Goal: Download file/media

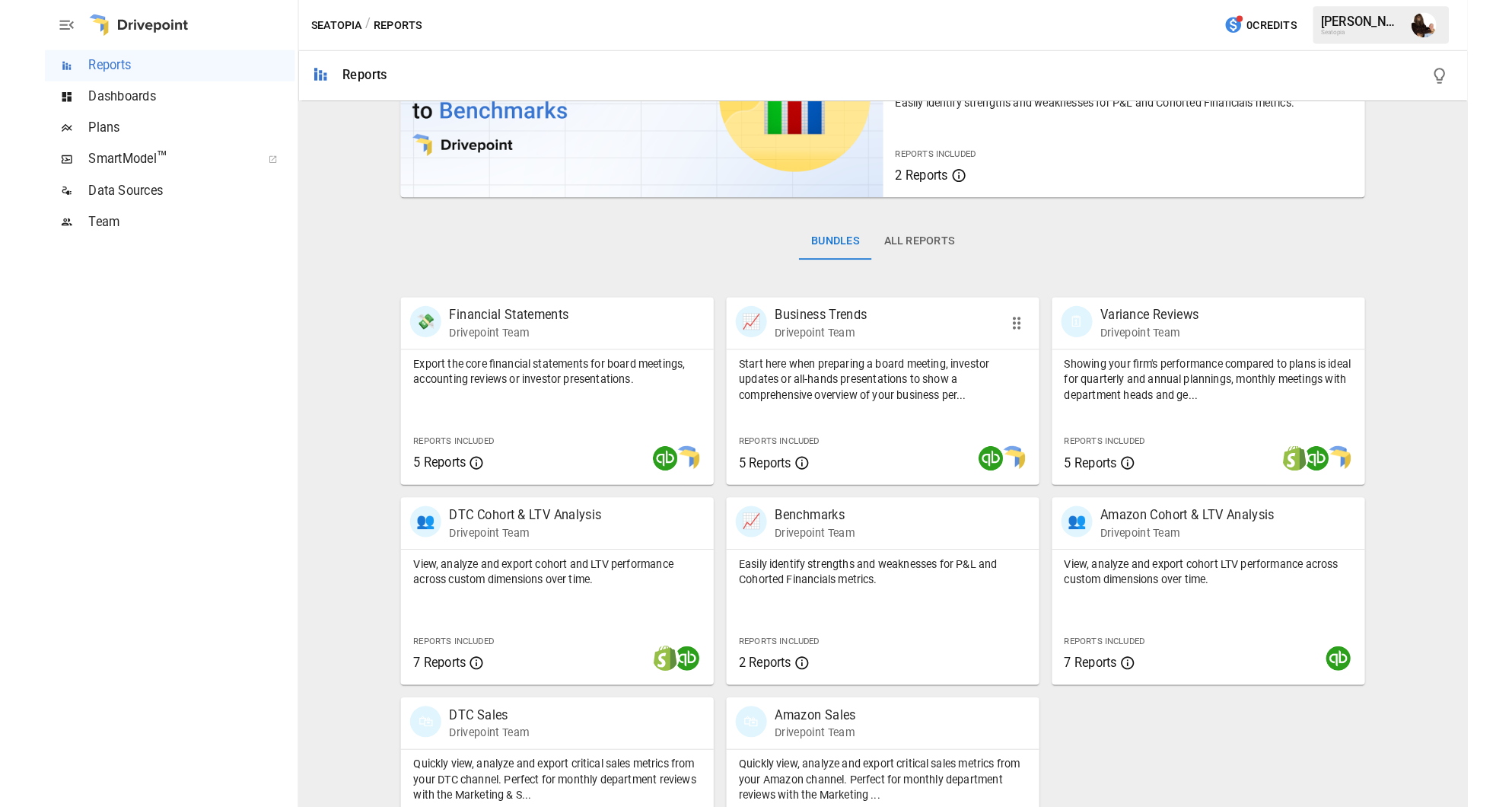
scroll to position [159, 0]
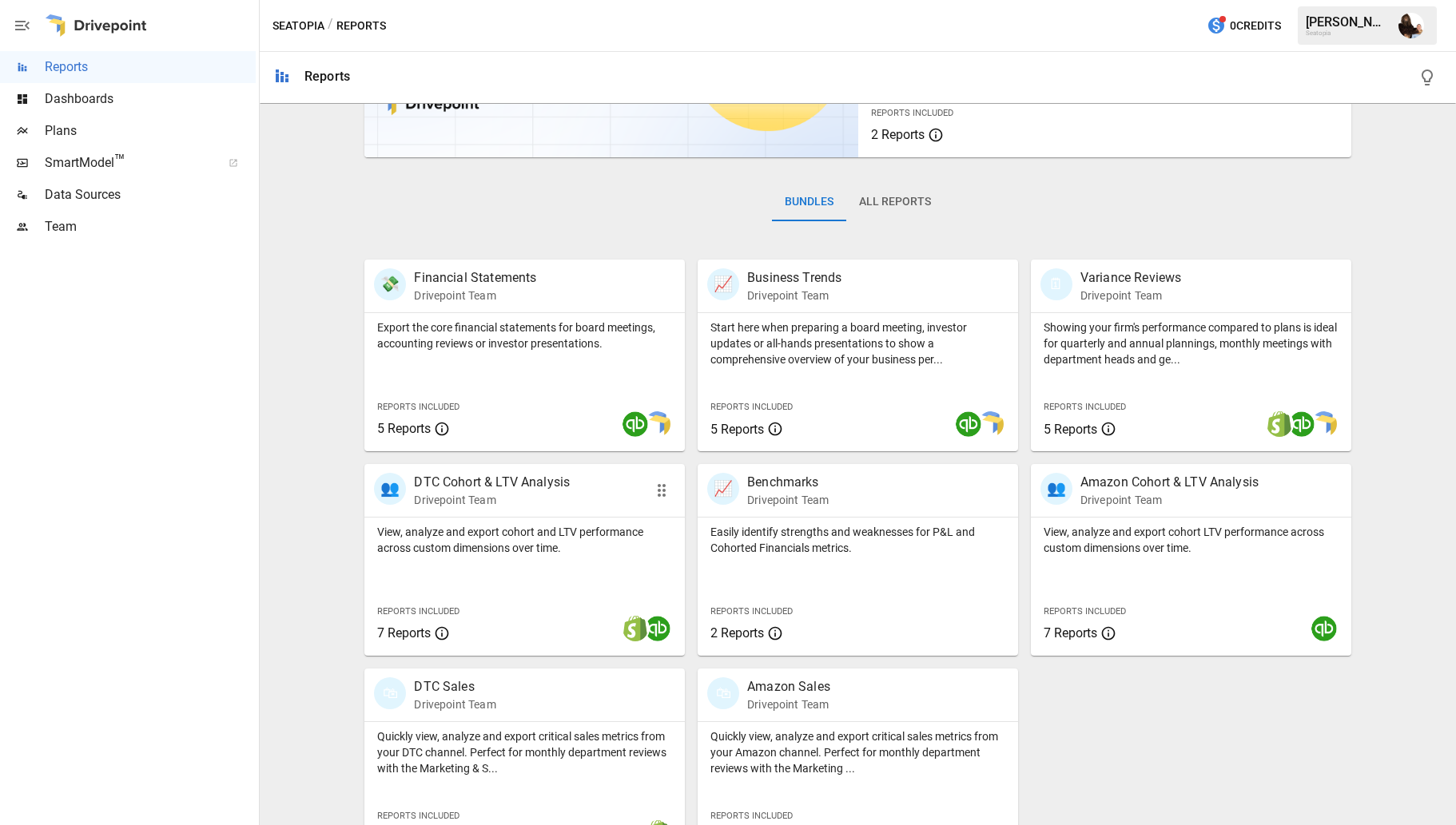
click at [510, 488] on p "DTC Cohort & LTV Analysis" at bounding box center [492, 482] width 156 height 19
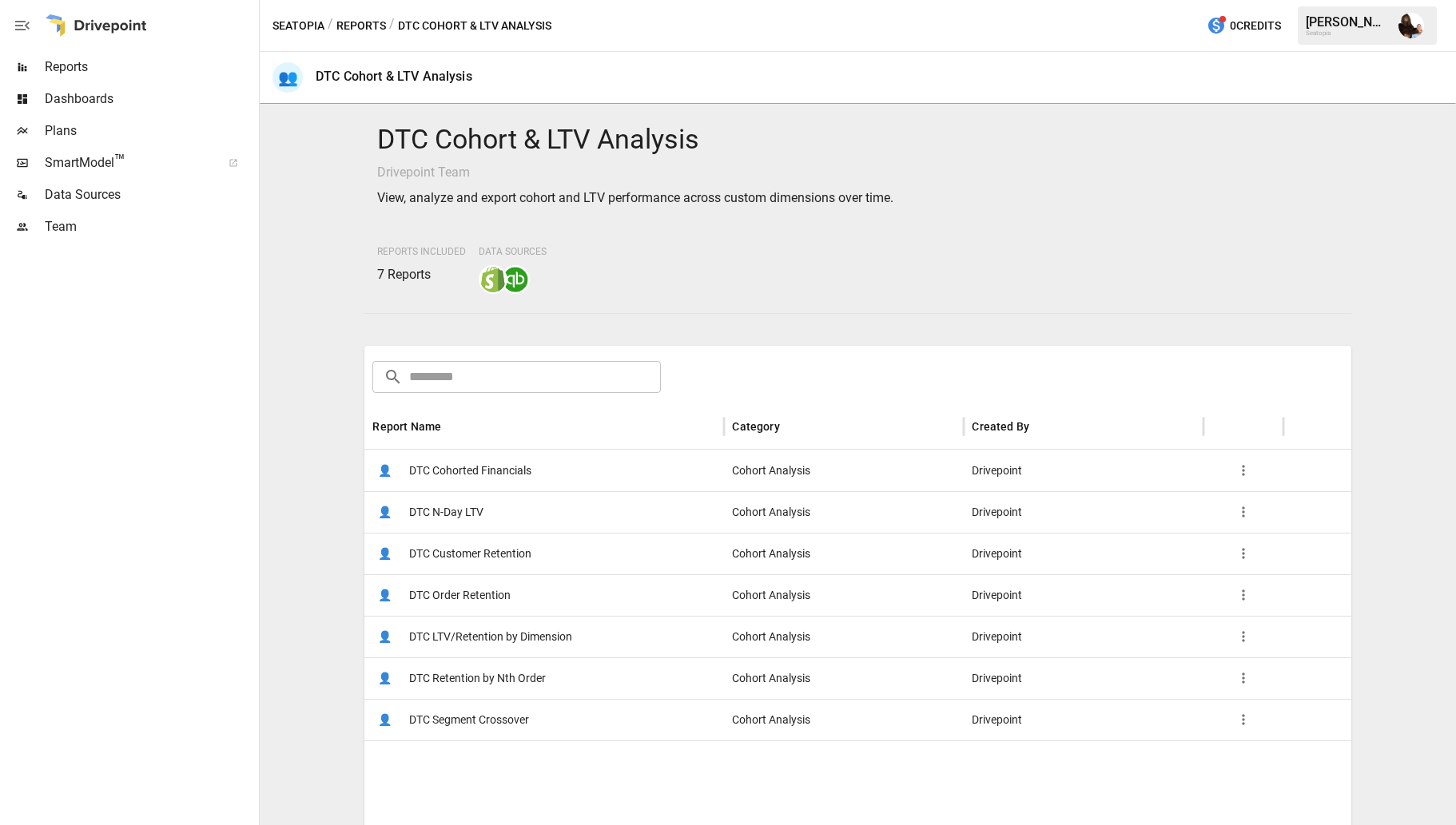
click at [487, 478] on span "DTC Cohorted Financials" at bounding box center [470, 471] width 122 height 41
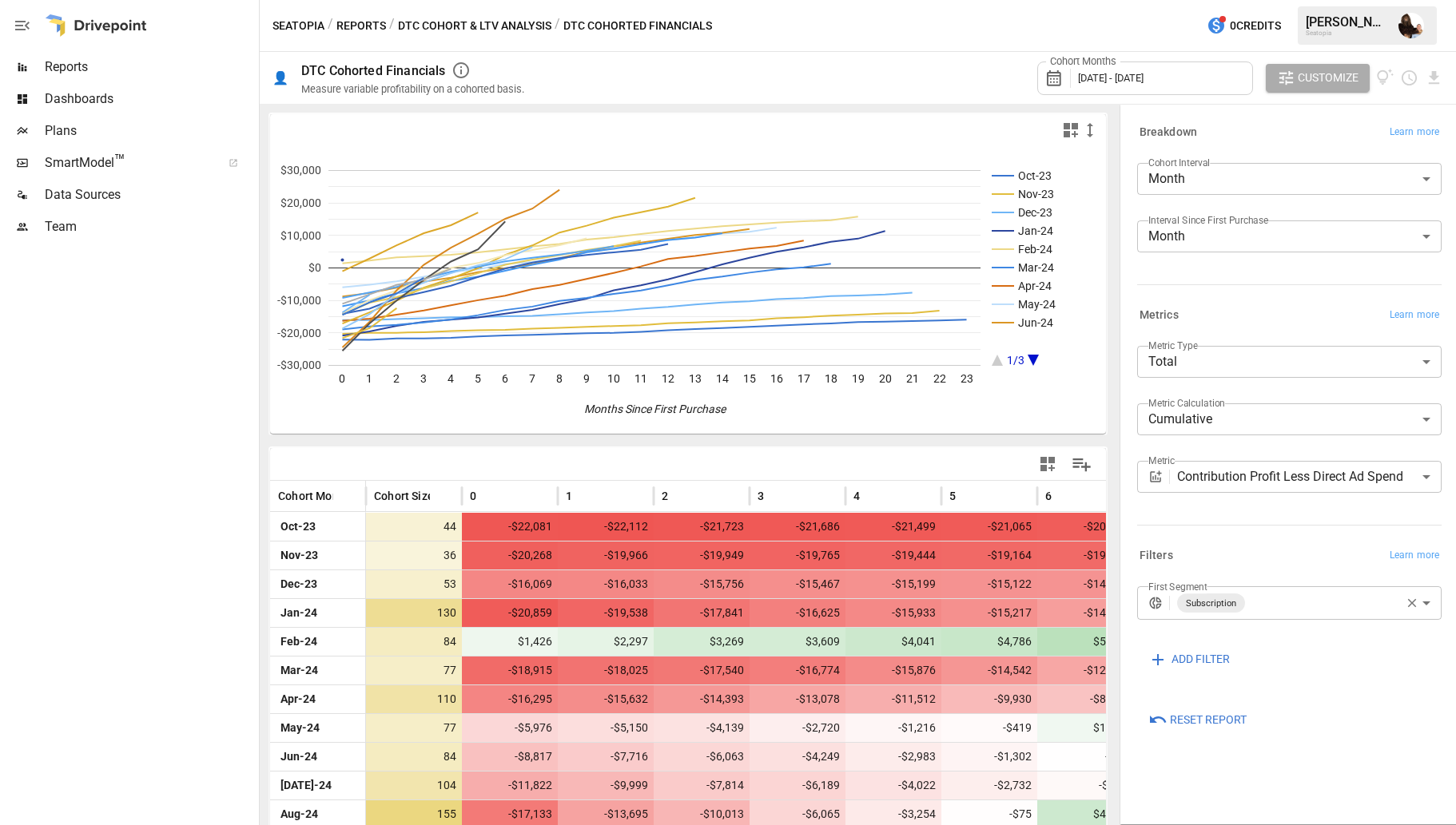
click at [1143, 82] on span "October 2023 - October 2025" at bounding box center [1110, 78] width 65 height 12
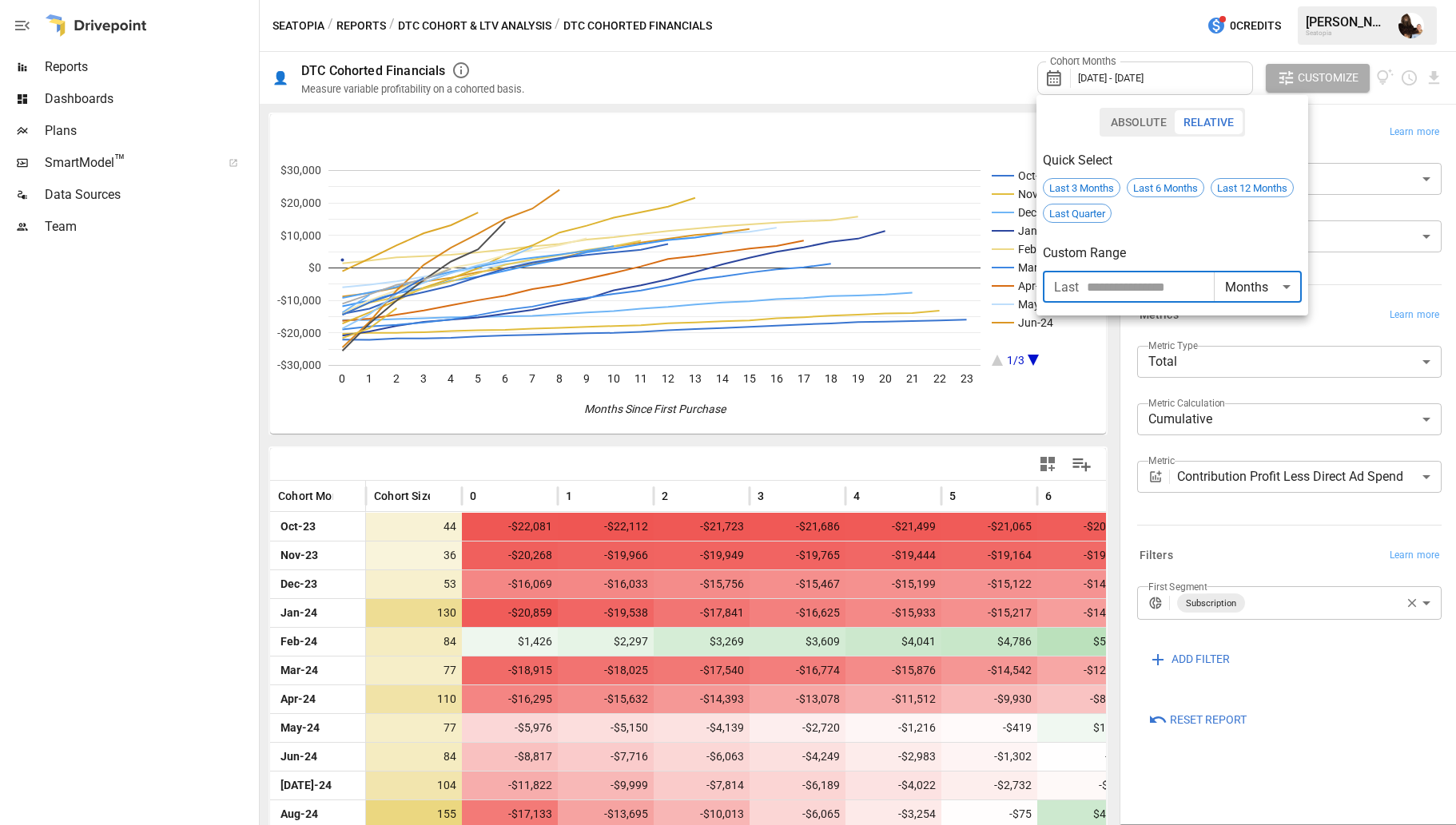
click at [1104, 282] on input "**" at bounding box center [1151, 287] width 127 height 32
type input "*"
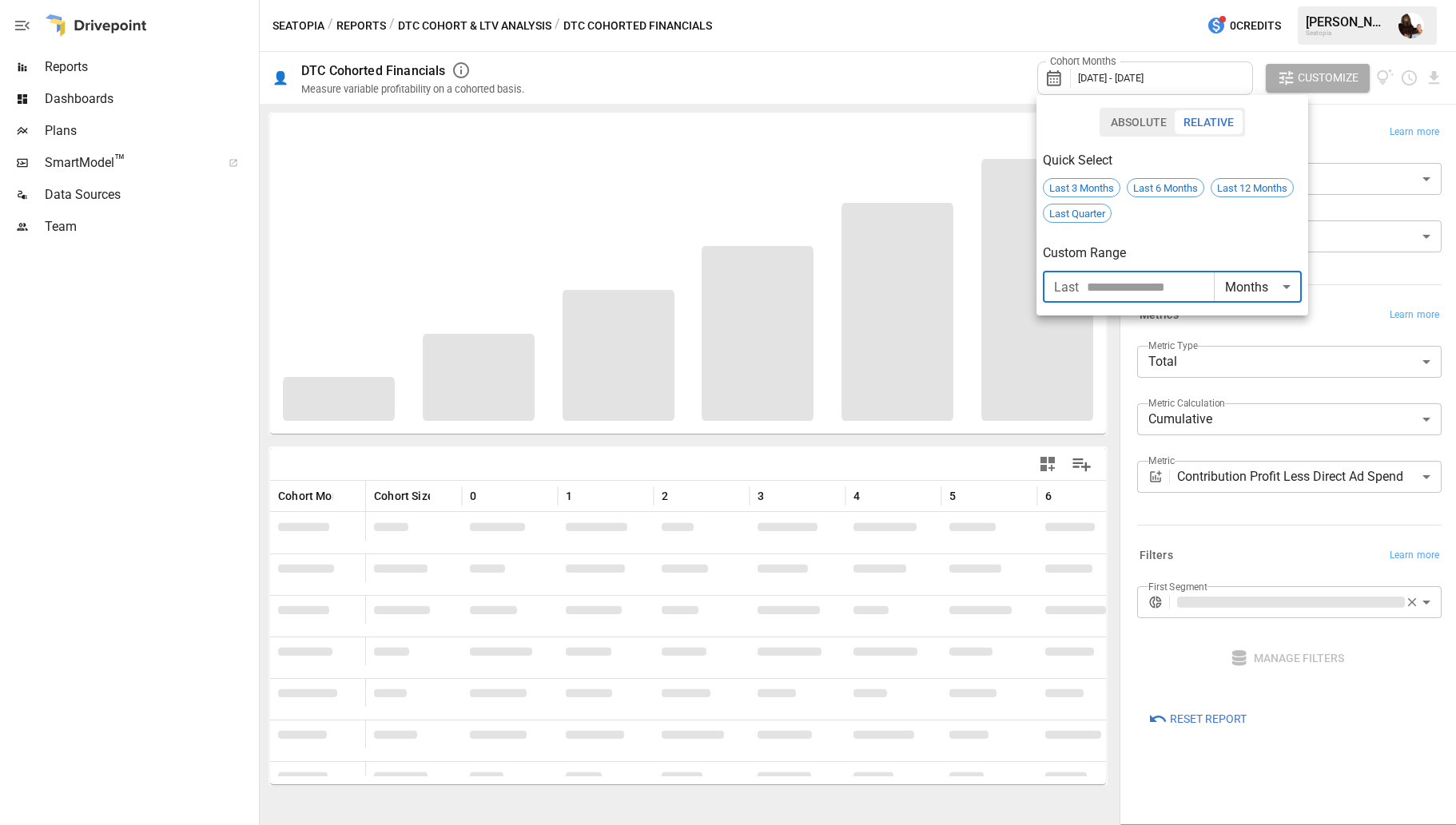
click at [1105, 283] on input "**" at bounding box center [1151, 287] width 127 height 32
type input "**"
click at [1201, 238] on div "Custom Range" at bounding box center [1171, 247] width 259 height 35
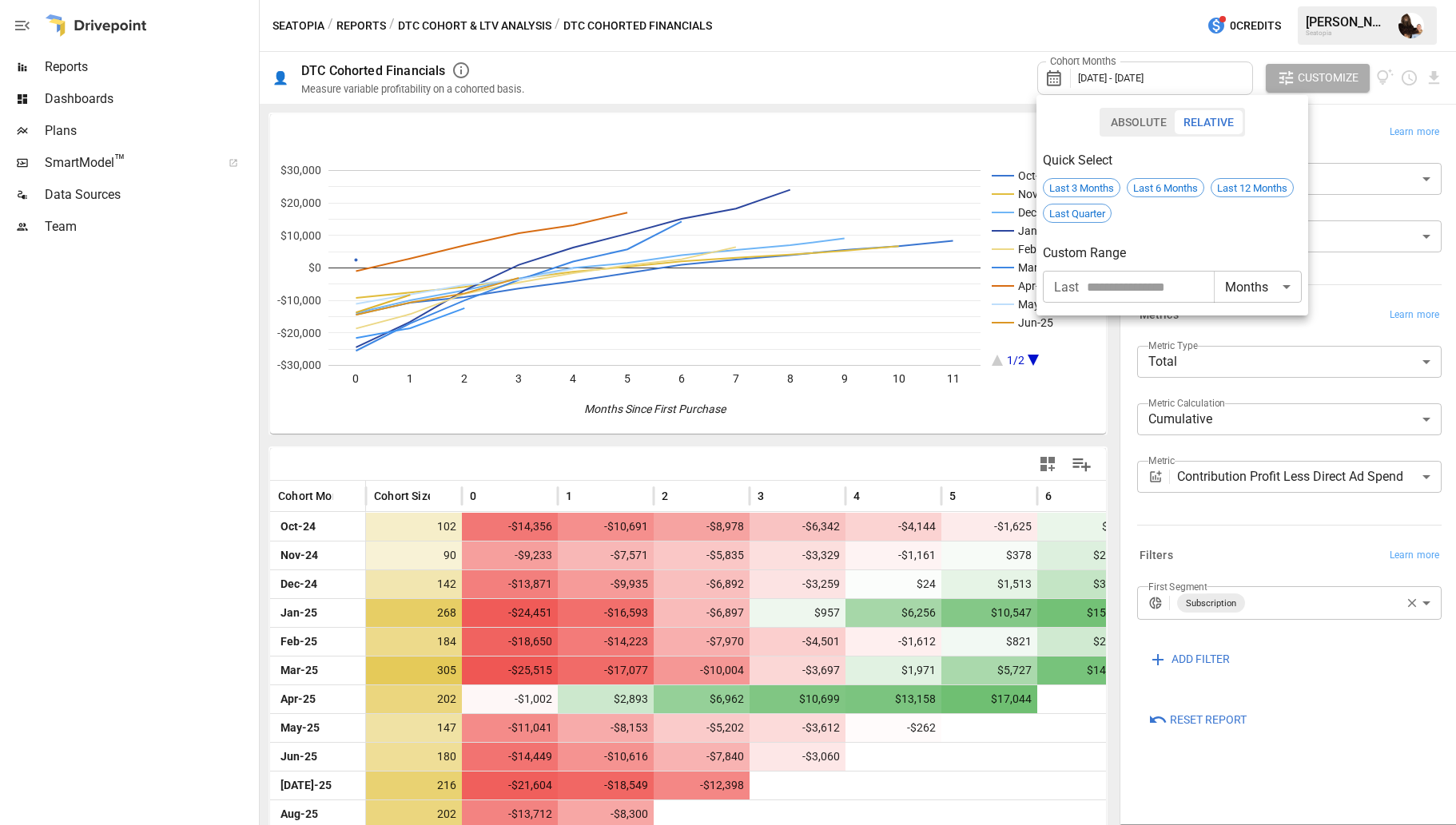
click at [1412, 602] on div at bounding box center [728, 412] width 1456 height 825
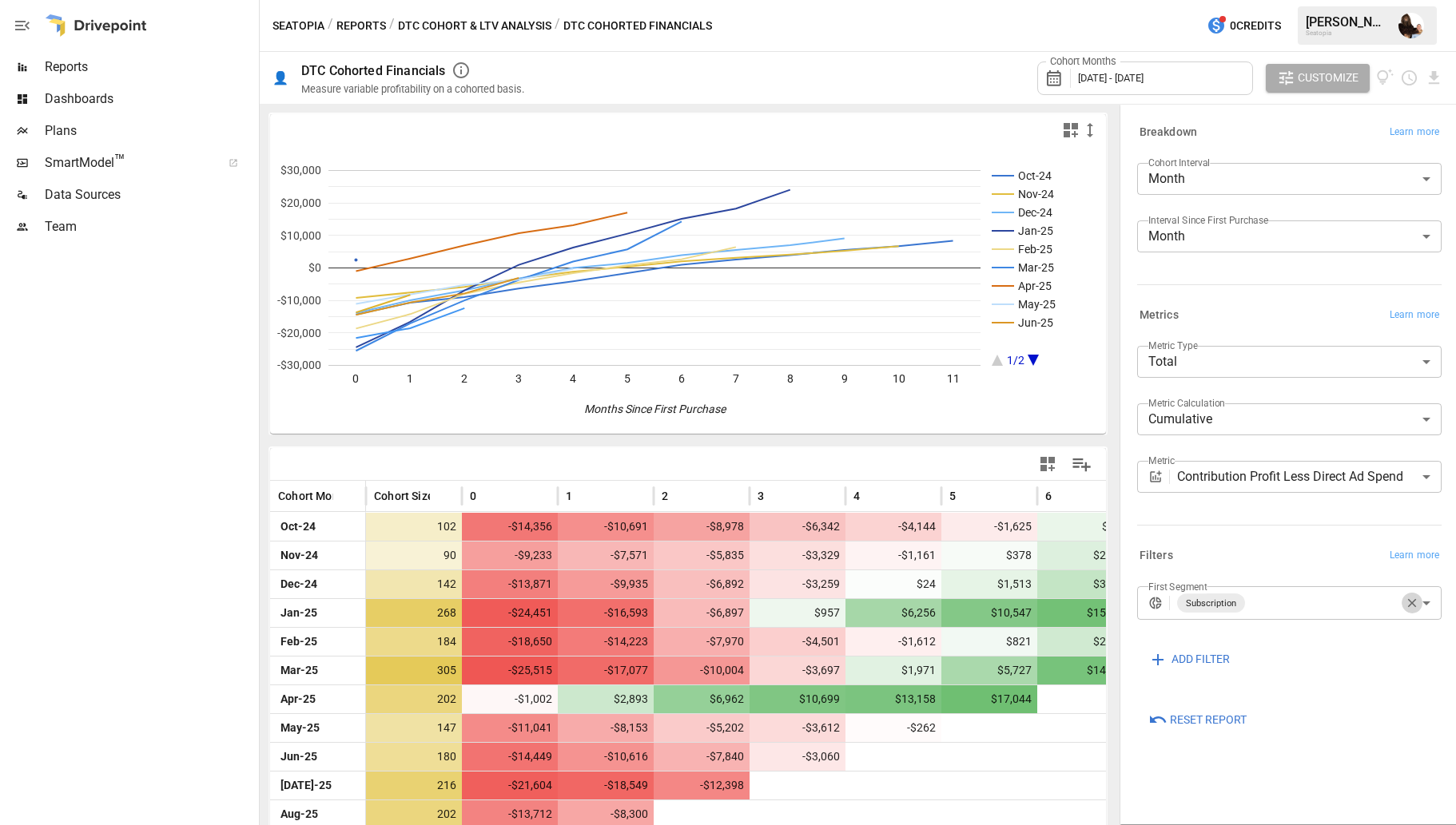
click at [1409, 601] on icon "button" at bounding box center [1412, 603] width 9 height 9
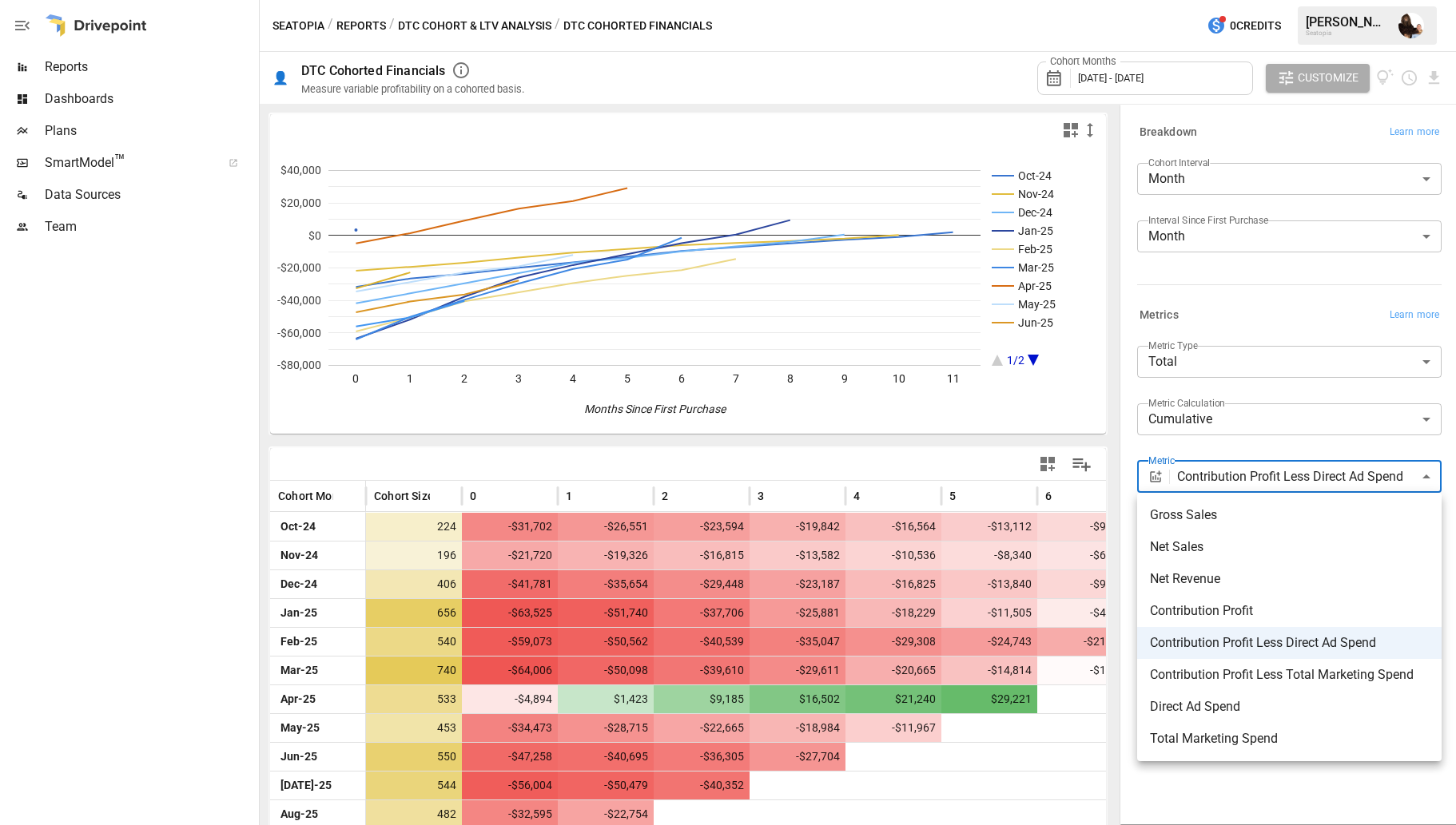
click at [1318, 0] on body "Reports Dashboards Plans SmartModel ™ Data Sources Team Seatopia / Reports / DT…" at bounding box center [728, 0] width 1456 height 0
click at [1233, 520] on span "Gross Sales" at bounding box center [1289, 515] width 279 height 19
type input "**********"
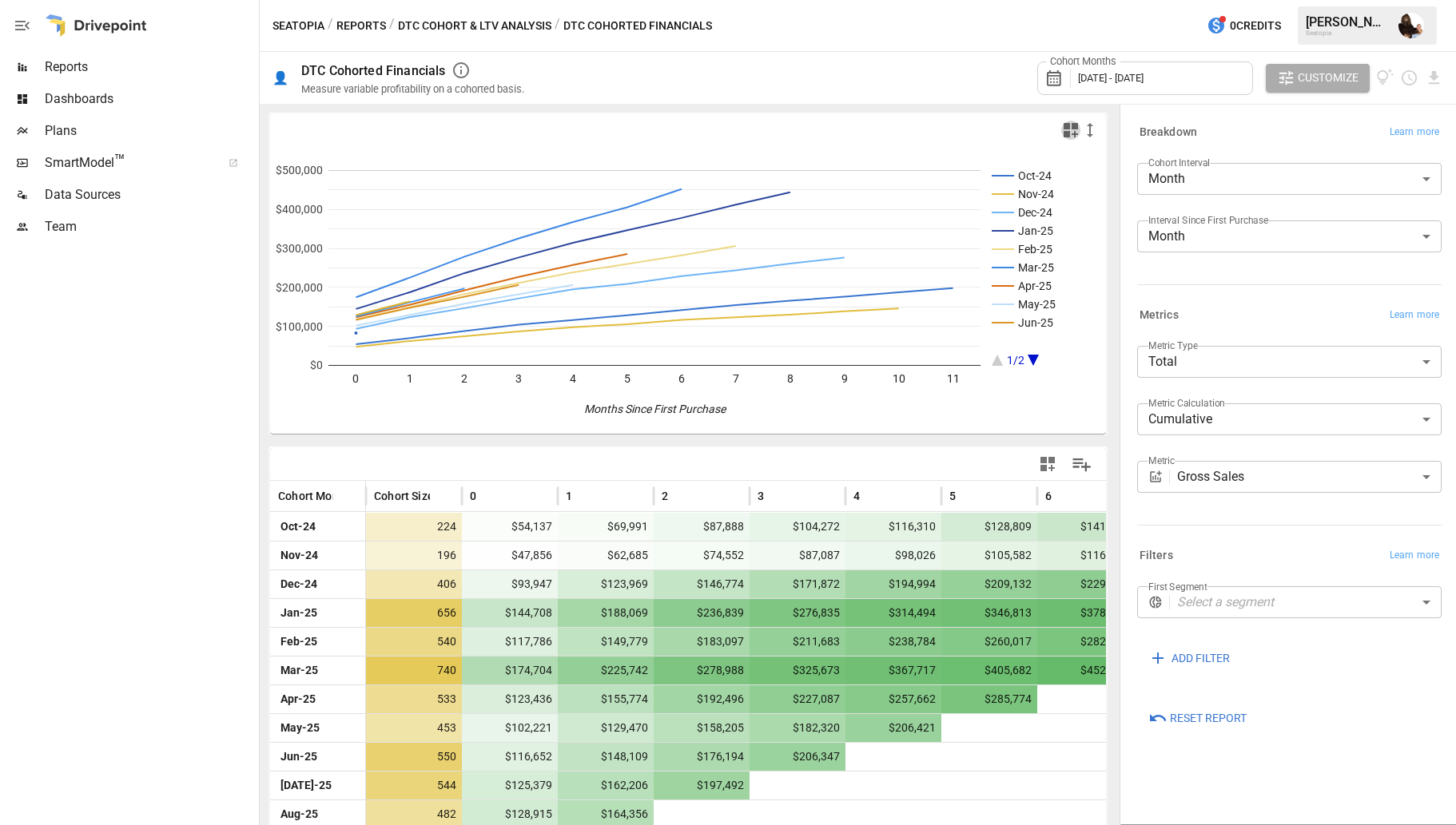
click at [1073, 130] on icon "button" at bounding box center [1070, 130] width 19 height 19
click at [1092, 128] on icon "button" at bounding box center [1089, 130] width 19 height 19
click at [1099, 225] on li "Large" at bounding box center [1116, 226] width 72 height 32
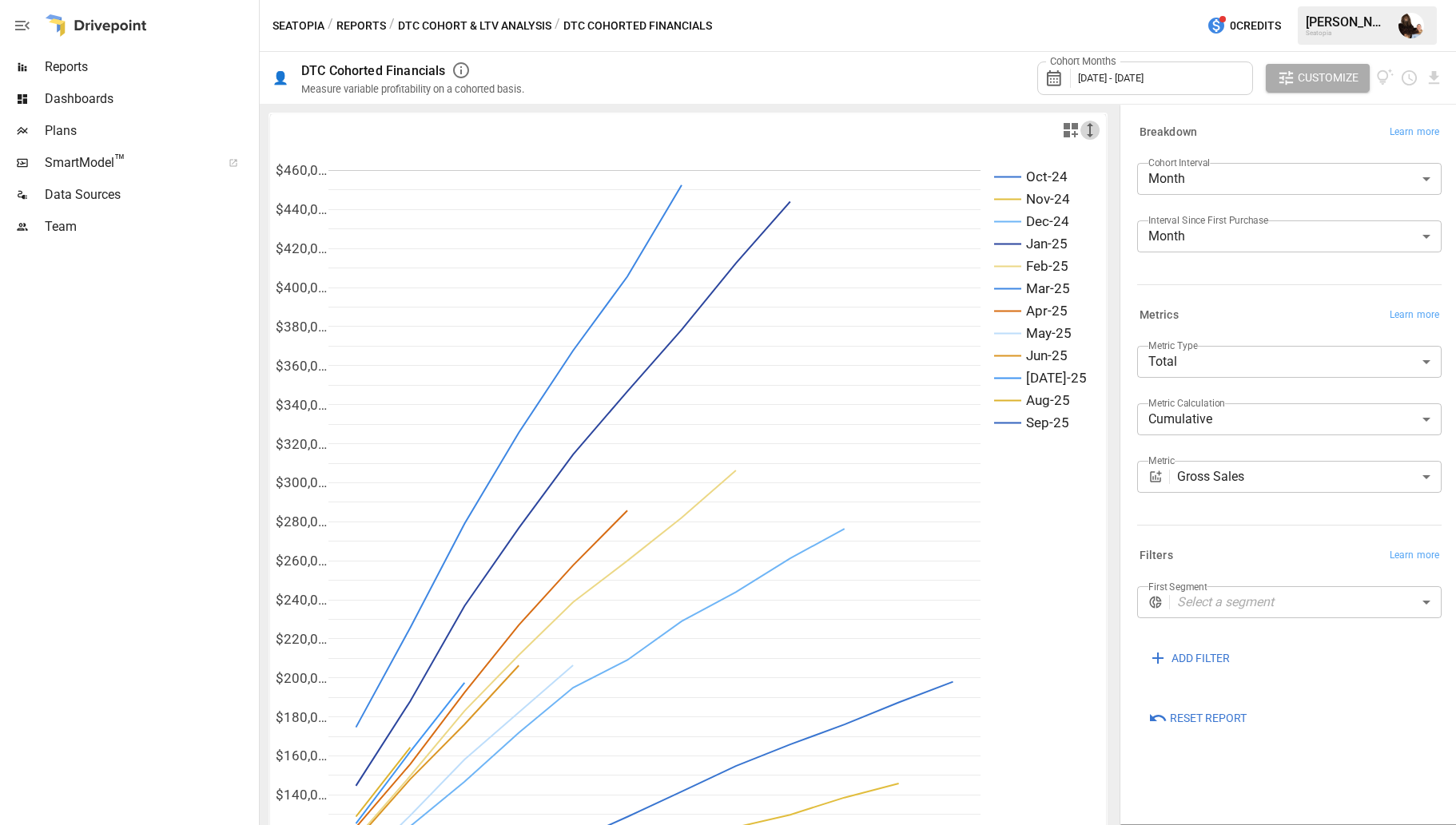
click at [1088, 136] on icon "button" at bounding box center [1089, 130] width 19 height 19
click at [1091, 194] on li "Medium" at bounding box center [1116, 194] width 72 height 32
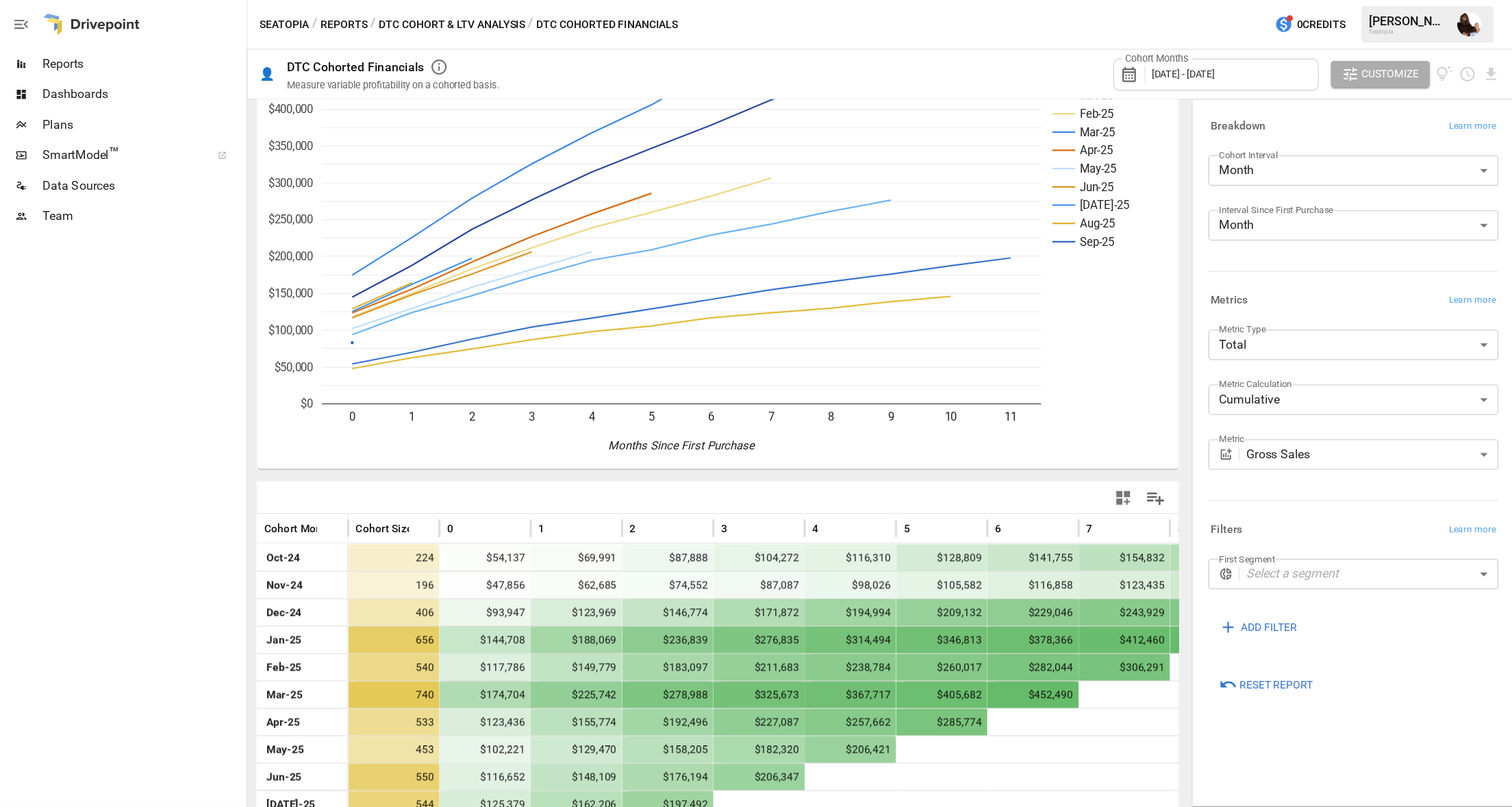
scroll to position [182, 0]
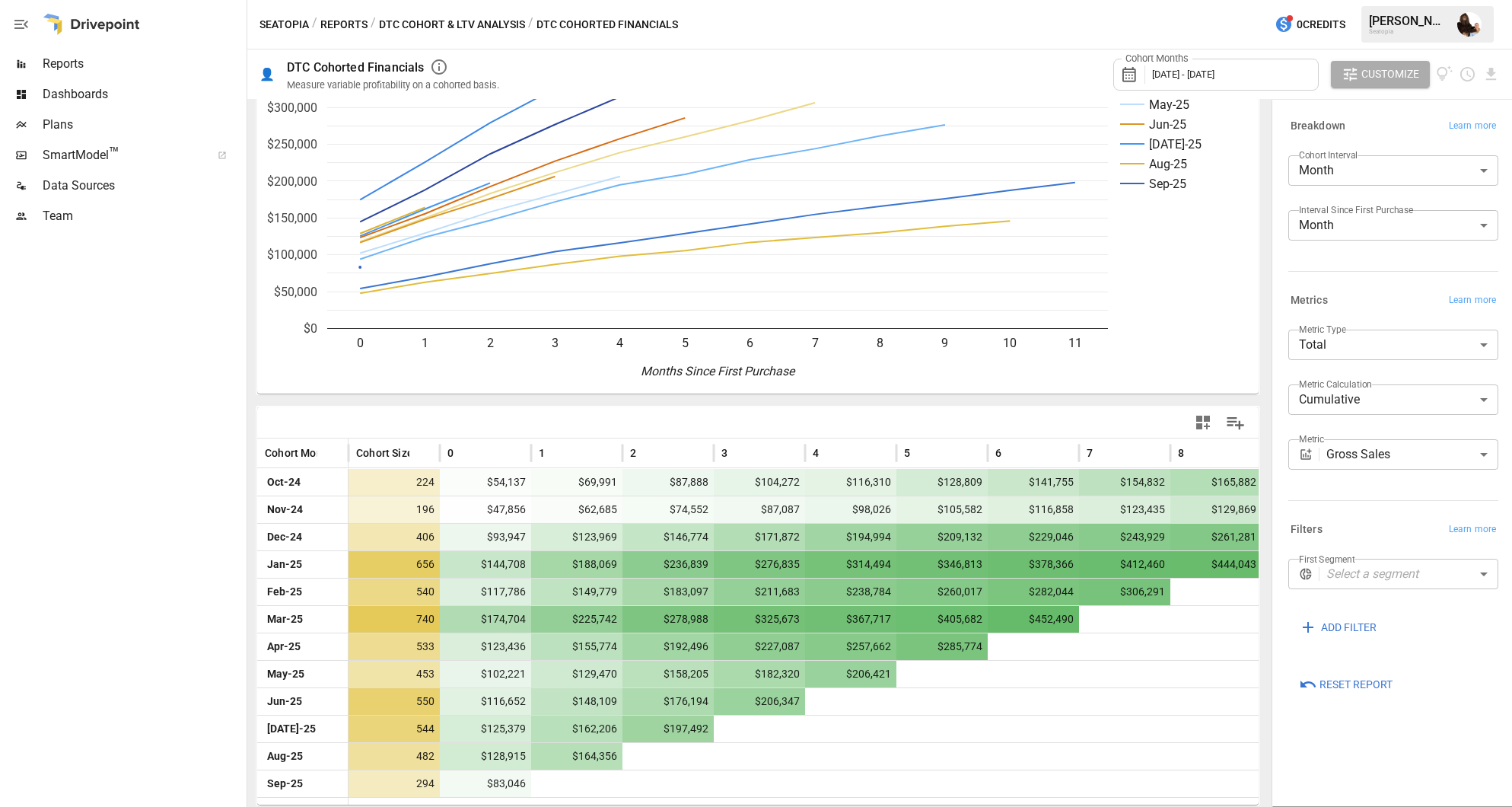
drag, startPoint x: 1191, startPoint y: 374, endPoint x: 1575, endPoint y: 428, distance: 387.8
click at [1386, 0] on html "Reports Dashboards Plans SmartModel ™ Data Sources Team Seatopia / Reports / DT…" at bounding box center [756, 0] width 1512 height 0
click at [937, 349] on icon "Oct-24 Nov-24 Dec-24 Jan-25 Feb-25 Mar-25 Apr-25 May-25 Jun-25 Jul-25 Aug-25 Se…" at bounding box center [758, 165] width 1002 height 457
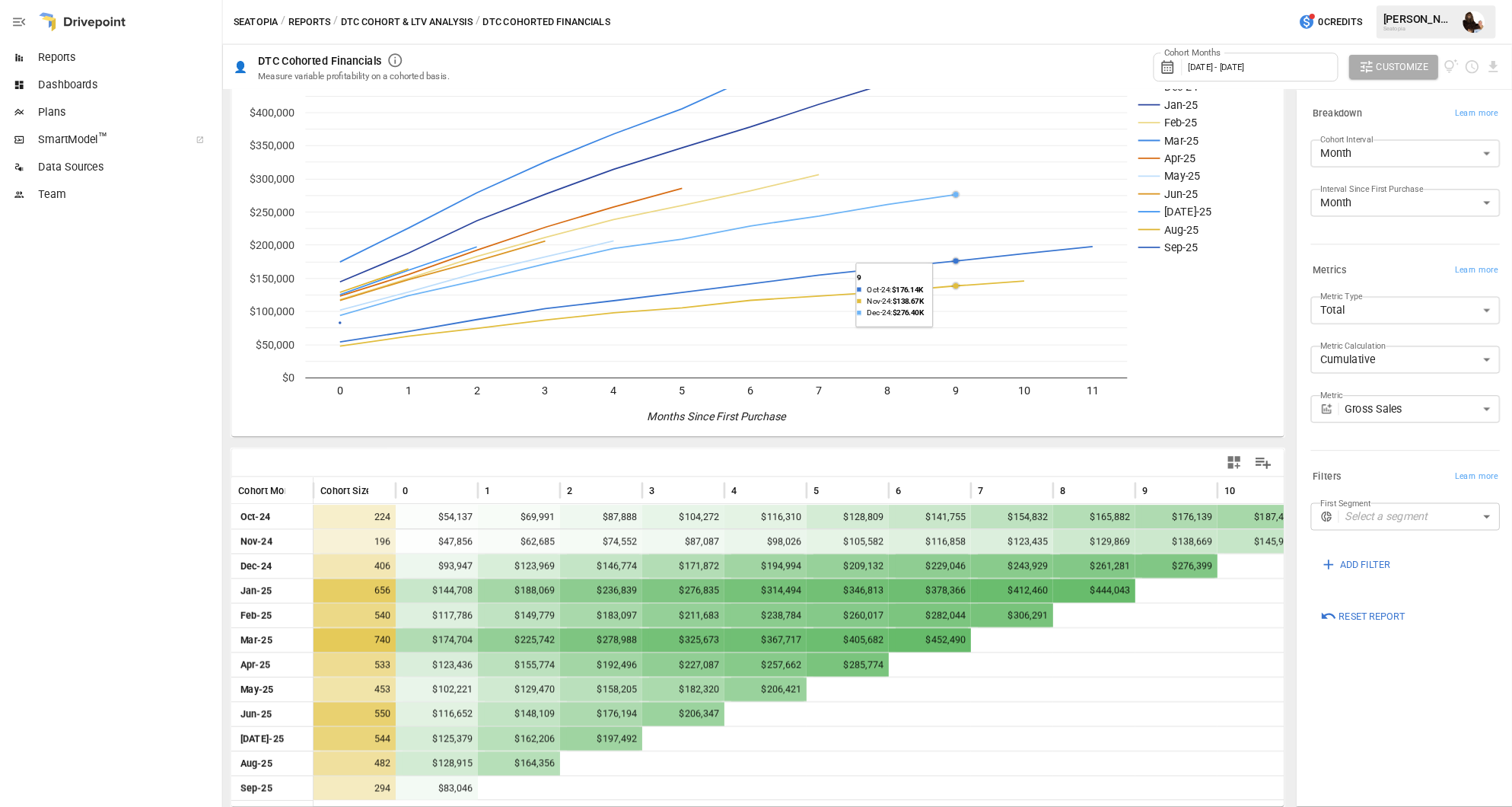
scroll to position [0, 0]
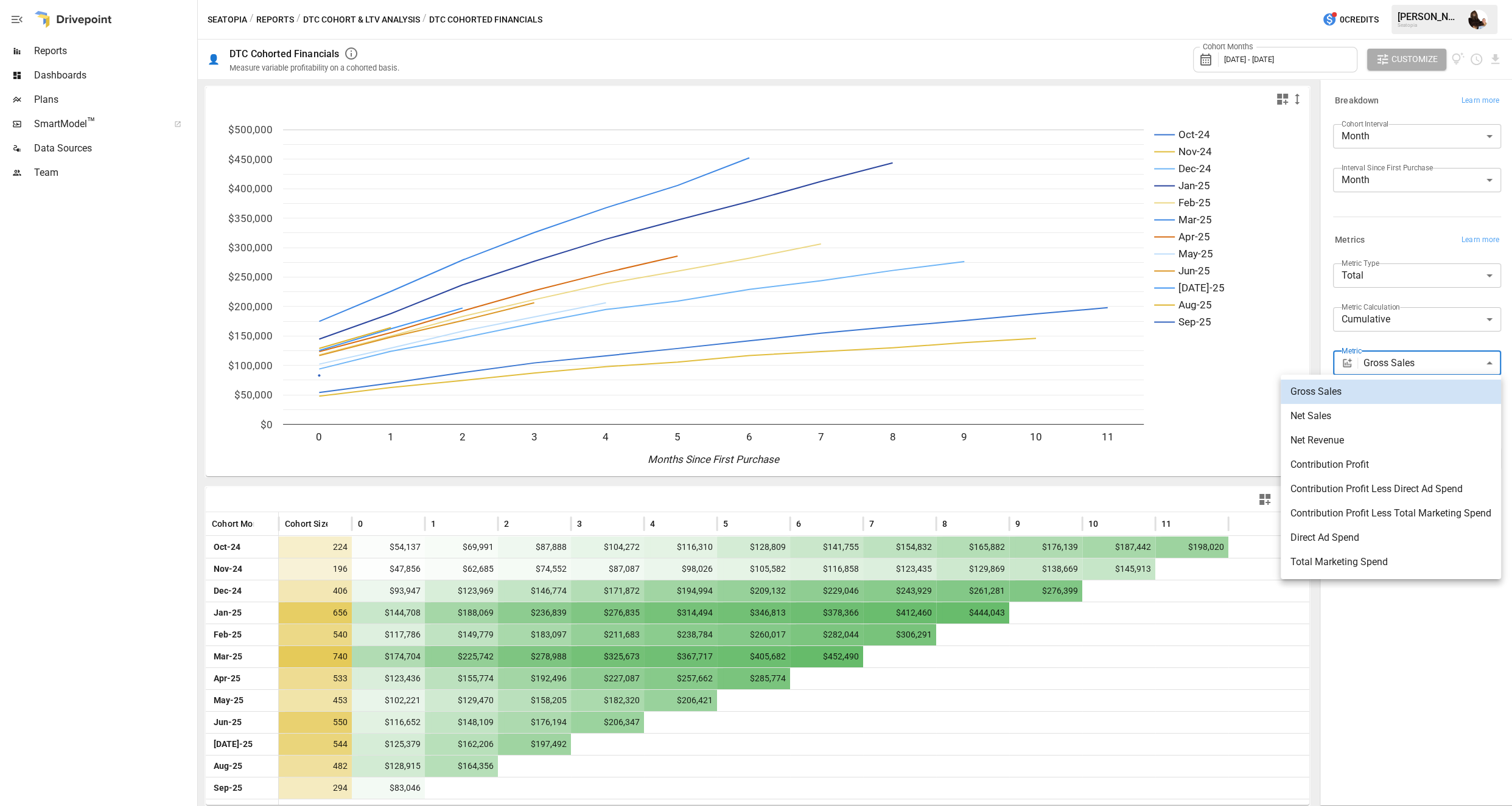
click at [1109, 0] on body "Reports Dashboards Plans SmartModel ™ Data Sources Team Seatopia / Reports / DT…" at bounding box center [756, 0] width 1512 height 0
click at [1109, 342] on div at bounding box center [756, 403] width 1512 height 806
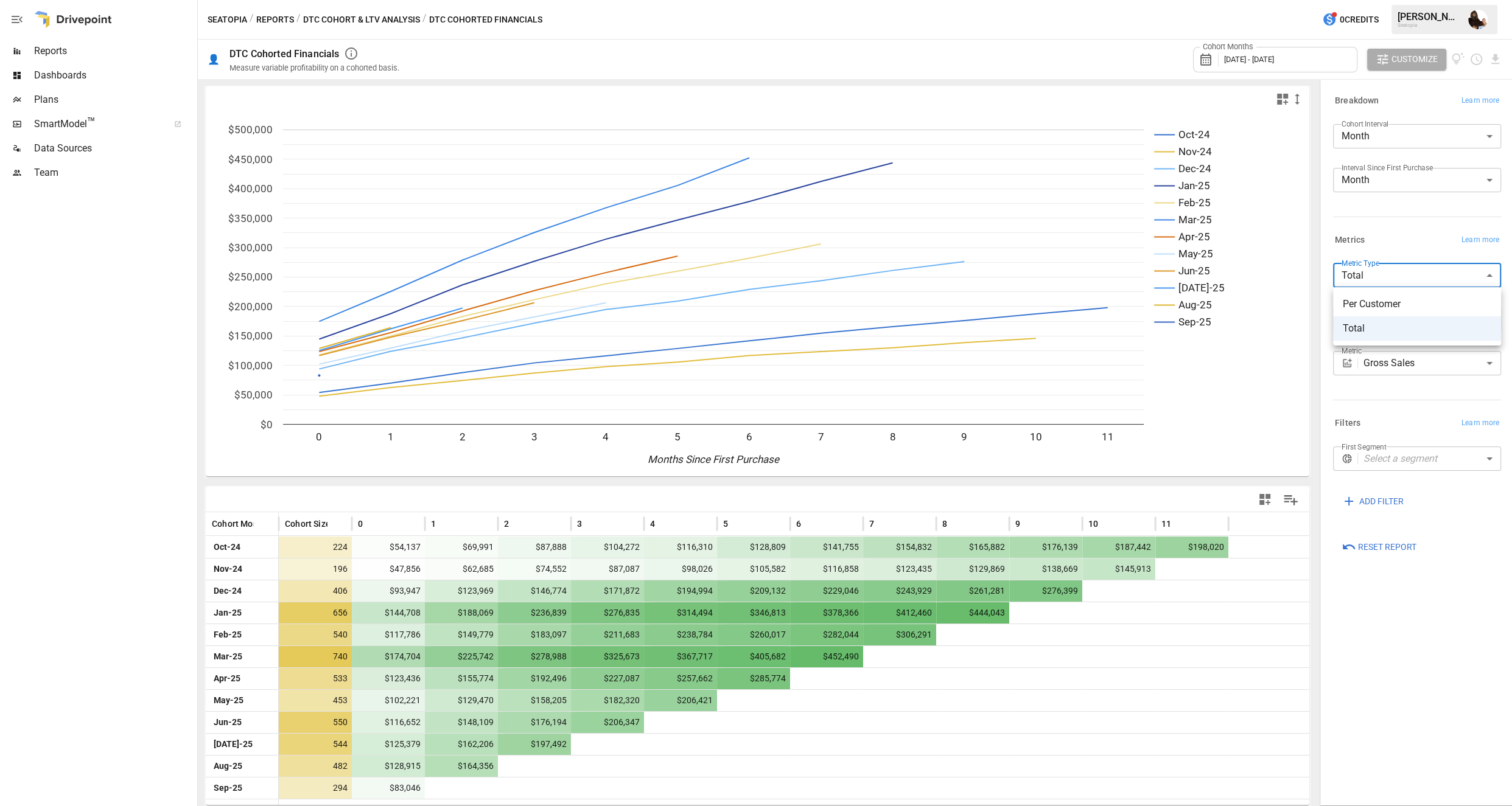
click at [1109, 0] on body "Reports Dashboards Plans SmartModel ™ Data Sources Team Seatopia / Reports / DT…" at bounding box center [756, 0] width 1512 height 0
click at [1109, 306] on span "Per Customer" at bounding box center [1417, 304] width 149 height 15
type input "**********"
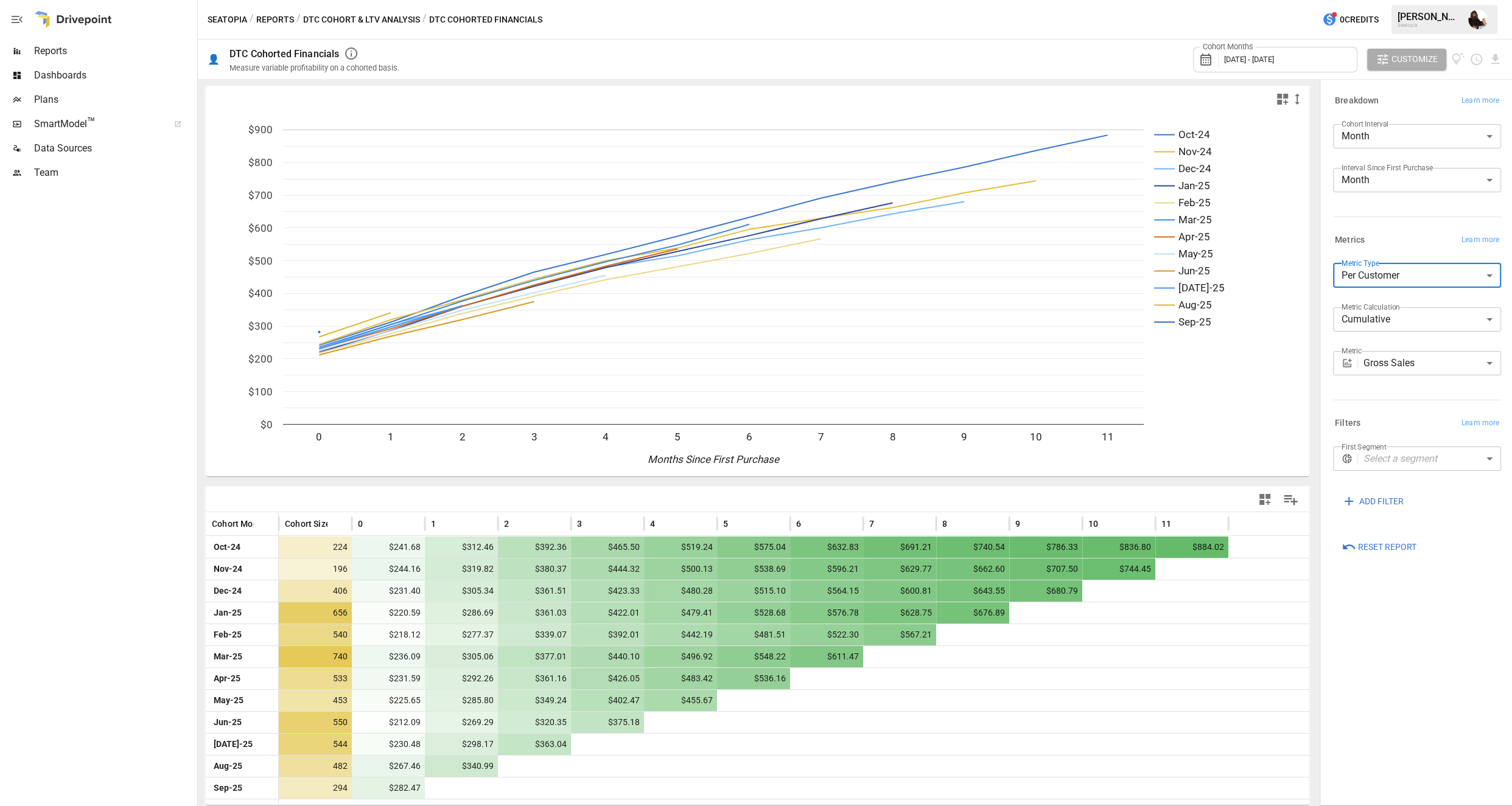
click at [1109, 0] on body "Reports Dashboards Plans SmartModel ™ Data Sources Team Seatopia / Reports / DT…" at bounding box center [756, 0] width 1512 height 0
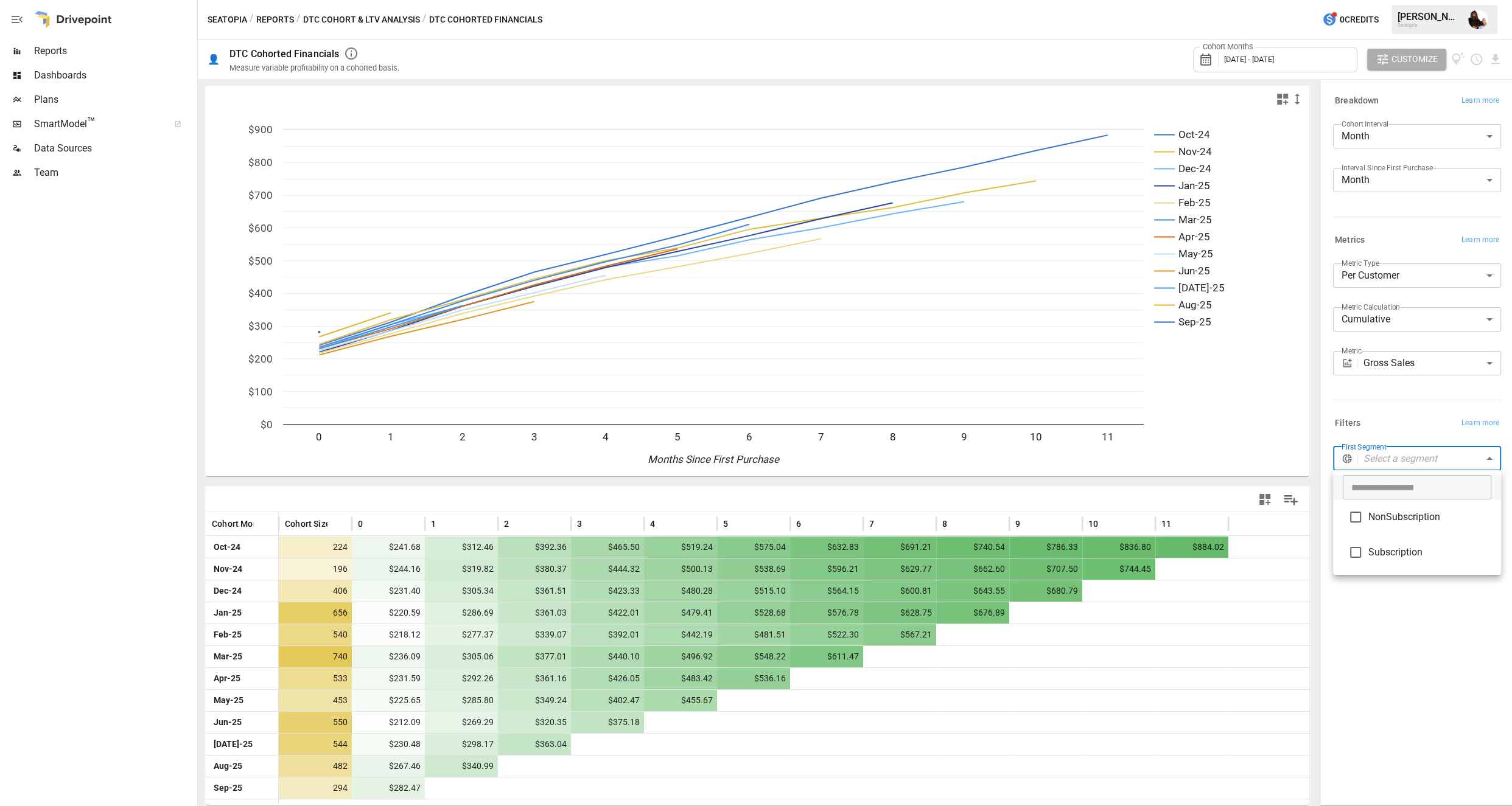
type input "**********"
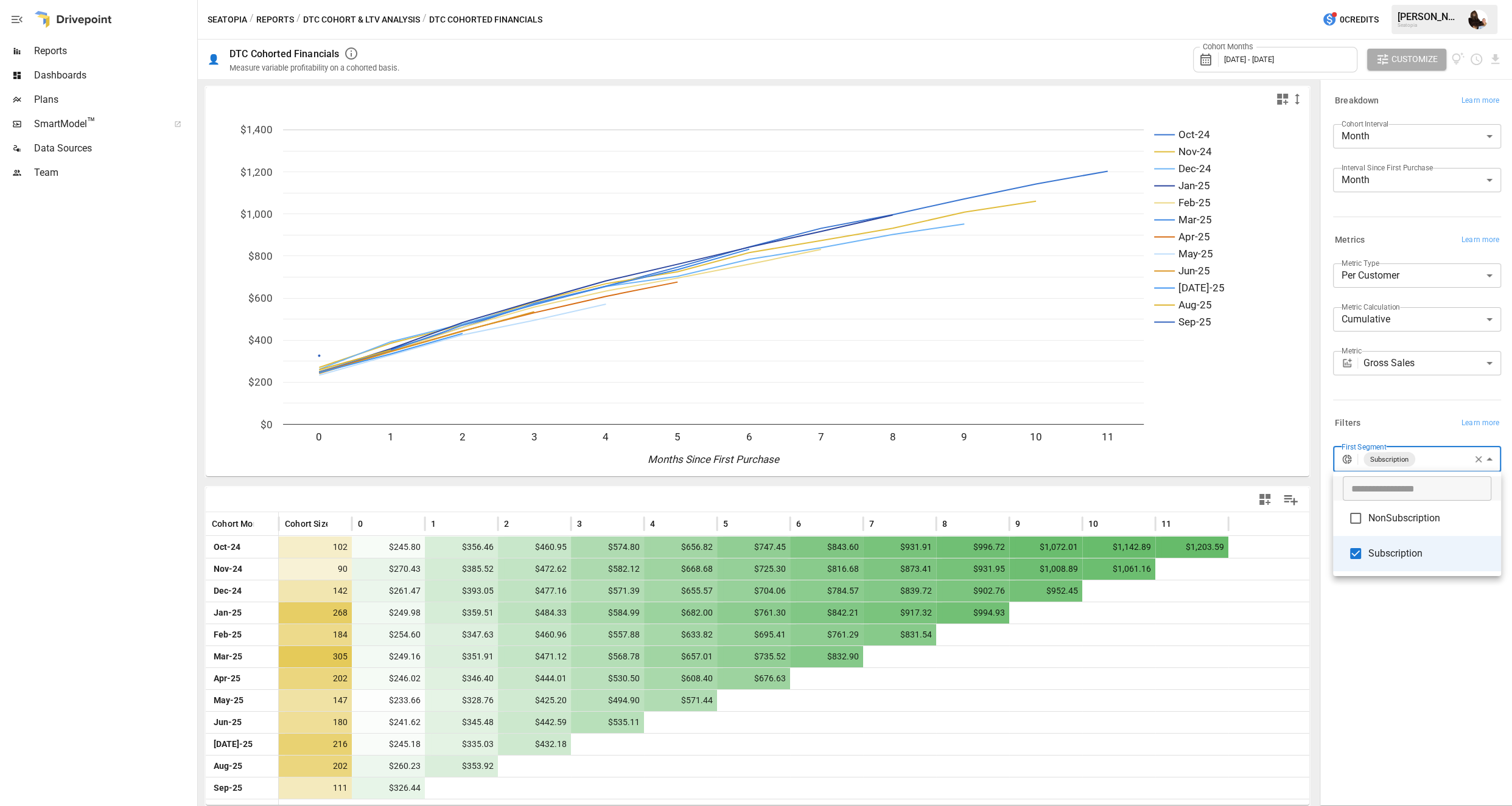
click at [1109, 96] on div at bounding box center [756, 403] width 1512 height 806
click at [1109, 99] on icon "button" at bounding box center [1297, 99] width 15 height 15
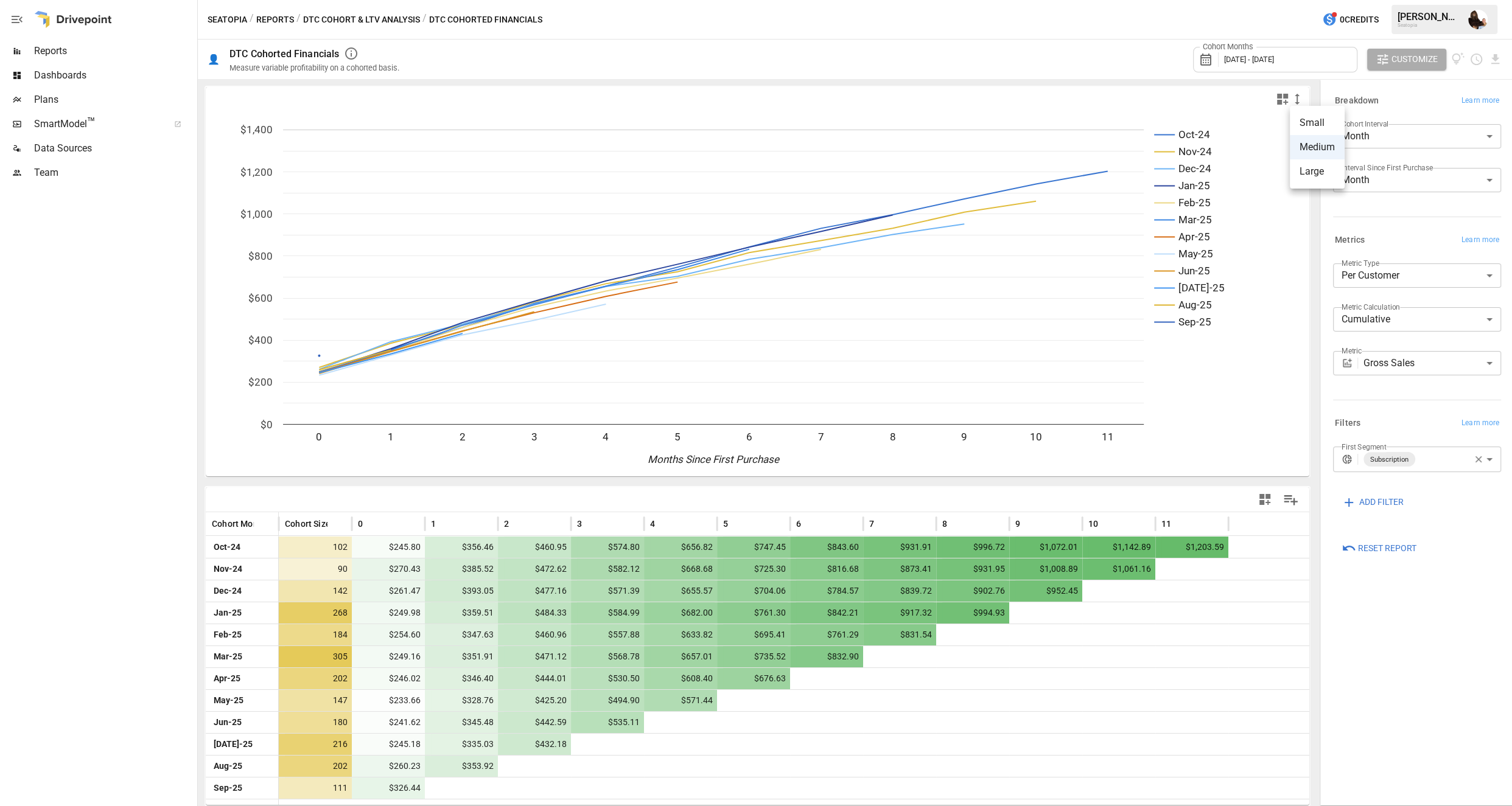
click at [1109, 143] on li "Medium" at bounding box center [1317, 147] width 55 height 24
click at [1109, 0] on body "Reports Dashboards Plans SmartModel ™ Data Sources Team Seatopia / Reports / DT…" at bounding box center [756, 0] width 1512 height 0
click at [1109, 320] on li "Total" at bounding box center [1417, 329] width 168 height 24
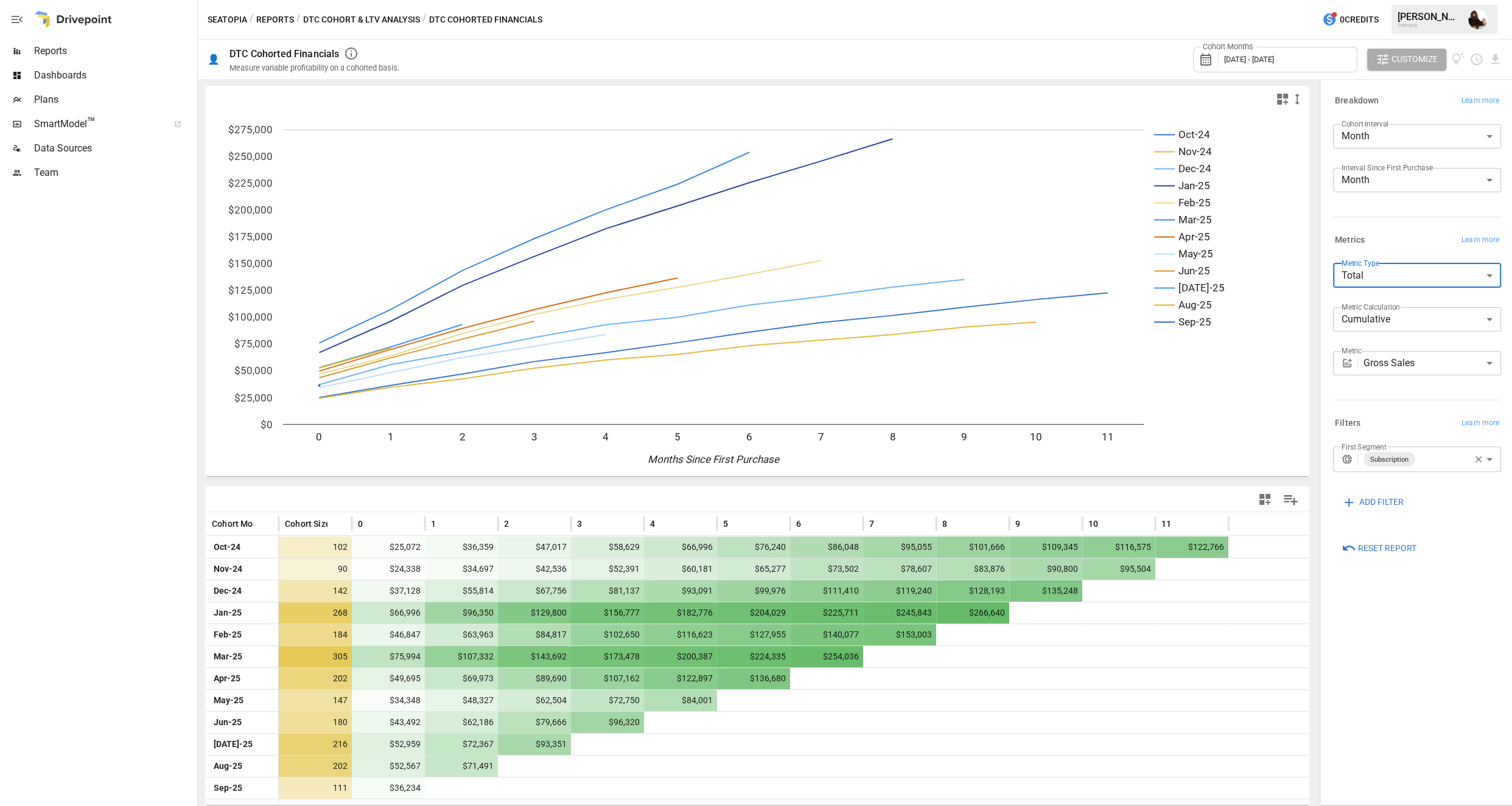
click at [1109, 0] on body "Reports Dashboards Plans SmartModel ™ Data Sources Team Seatopia / Reports / DT…" at bounding box center [756, 0] width 1512 height 0
click at [1109, 303] on span "Per Customer" at bounding box center [1417, 304] width 149 height 15
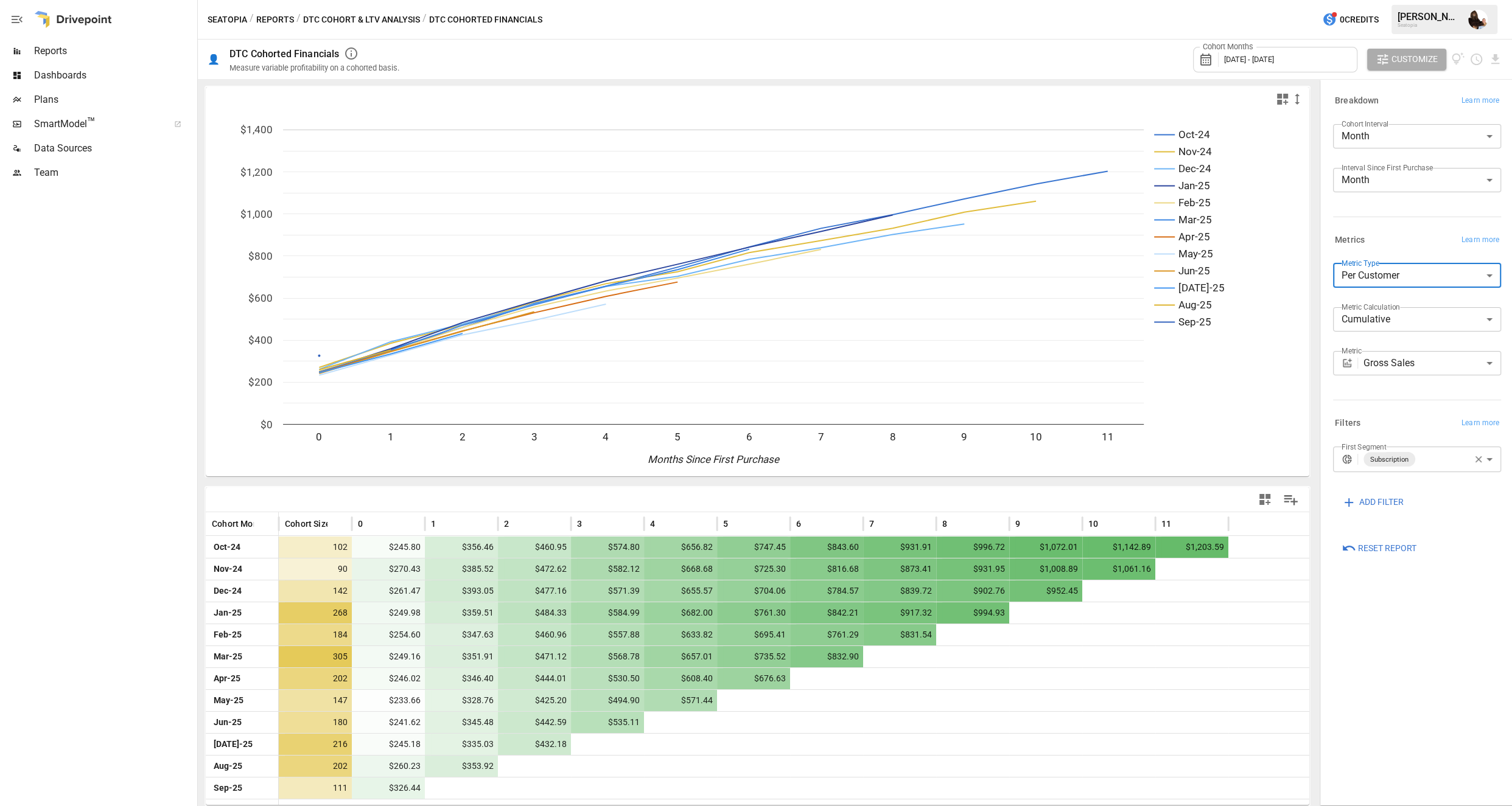
click at [1109, 0] on body "Reports Dashboards Plans SmartModel ™ Data Sources Team Seatopia / Reports / DT…" at bounding box center [756, 0] width 1512 height 0
click at [1109, 327] on span "Total" at bounding box center [1417, 328] width 149 height 15
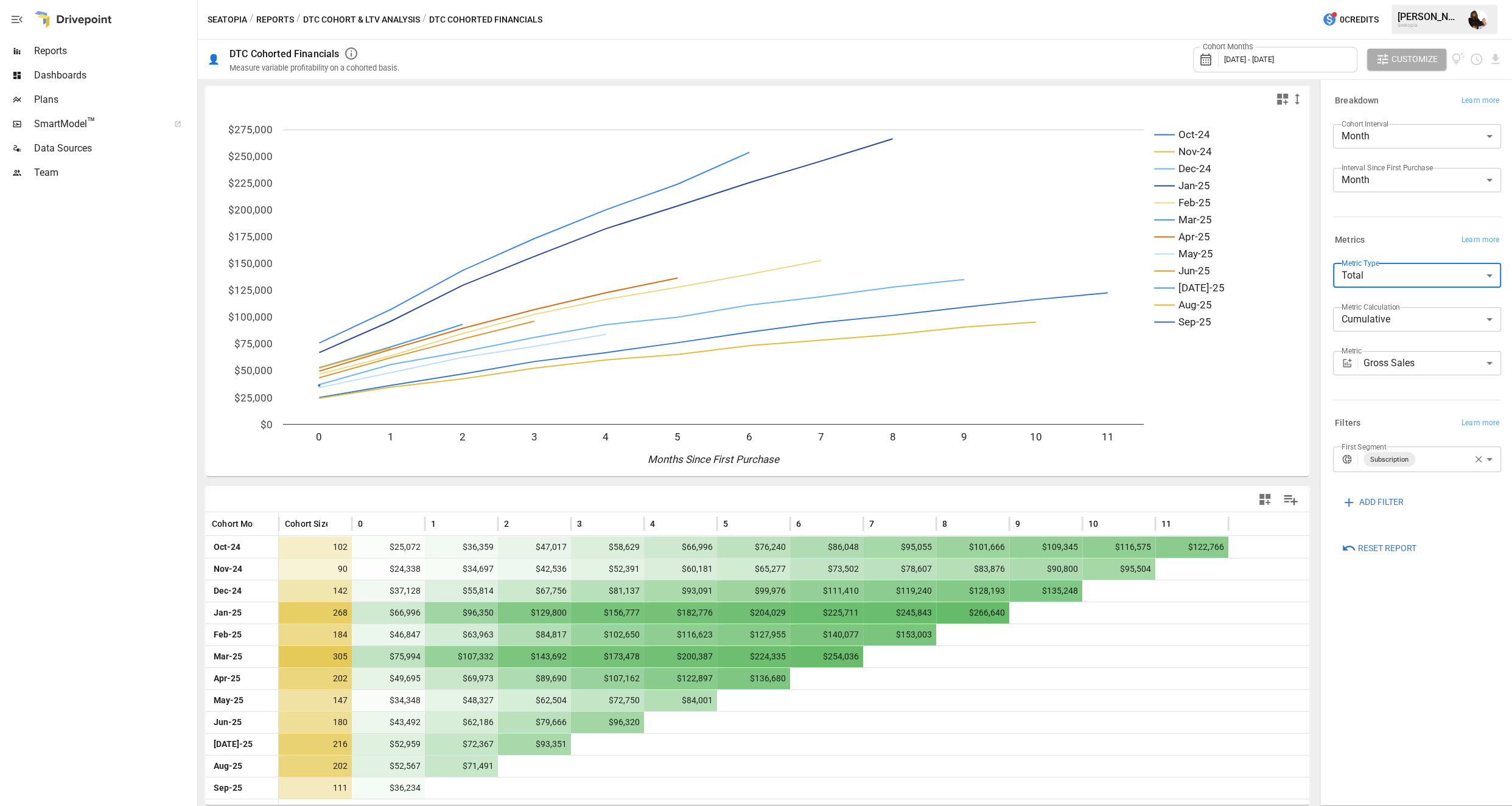
click at [1109, 0] on body "Reports Dashboards Plans SmartModel ™ Data Sources Team Seatopia / Reports / DT…" at bounding box center [756, 0] width 1512 height 0
click at [1109, 305] on span "Per Customer" at bounding box center [1417, 304] width 149 height 15
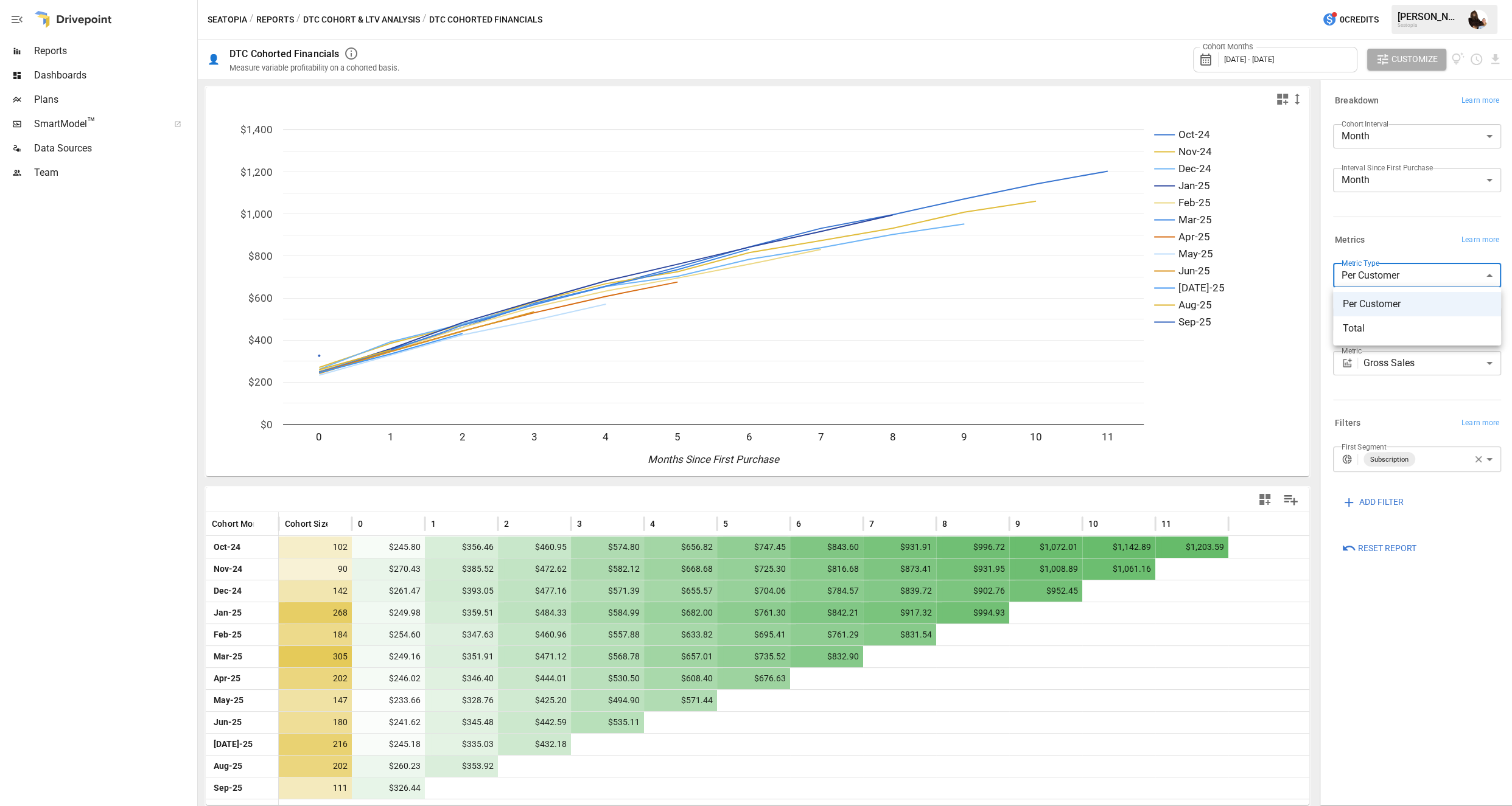
click at [1109, 0] on body "Reports Dashboards Plans SmartModel ™ Data Sources Team Seatopia / Reports / DT…" at bounding box center [756, 0] width 1512 height 0
click at [1109, 317] on li "Total" at bounding box center [1417, 329] width 168 height 24
type input "*****"
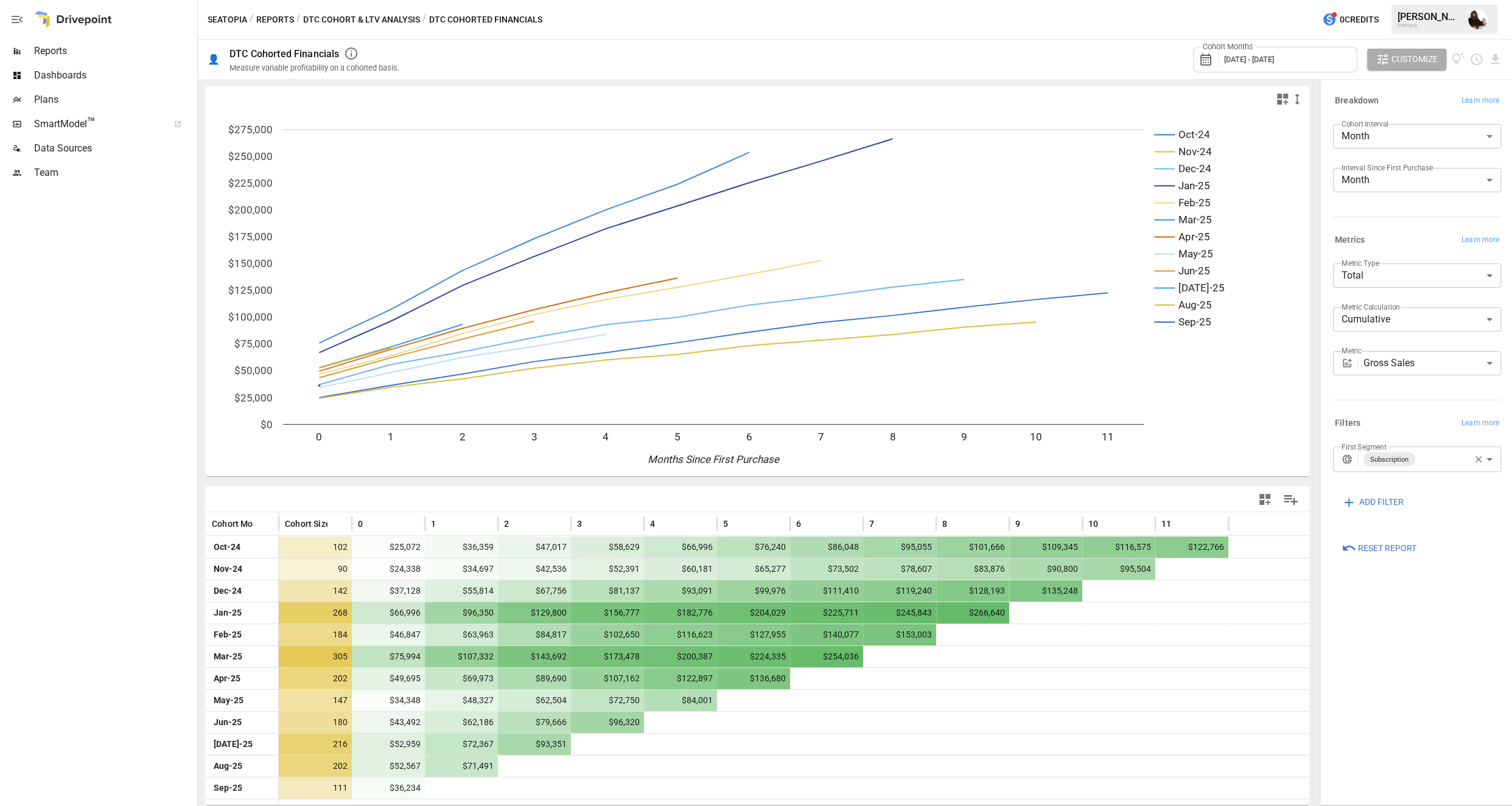
click at [1109, 388] on icon "Oct-24 Nov-24 Dec-24 Jan-25 Feb-25 Mar-25 Apr-25 May-25 Jun-25 Jul-25 Aug-25 Se…" at bounding box center [757, 294] width 1103 height 365
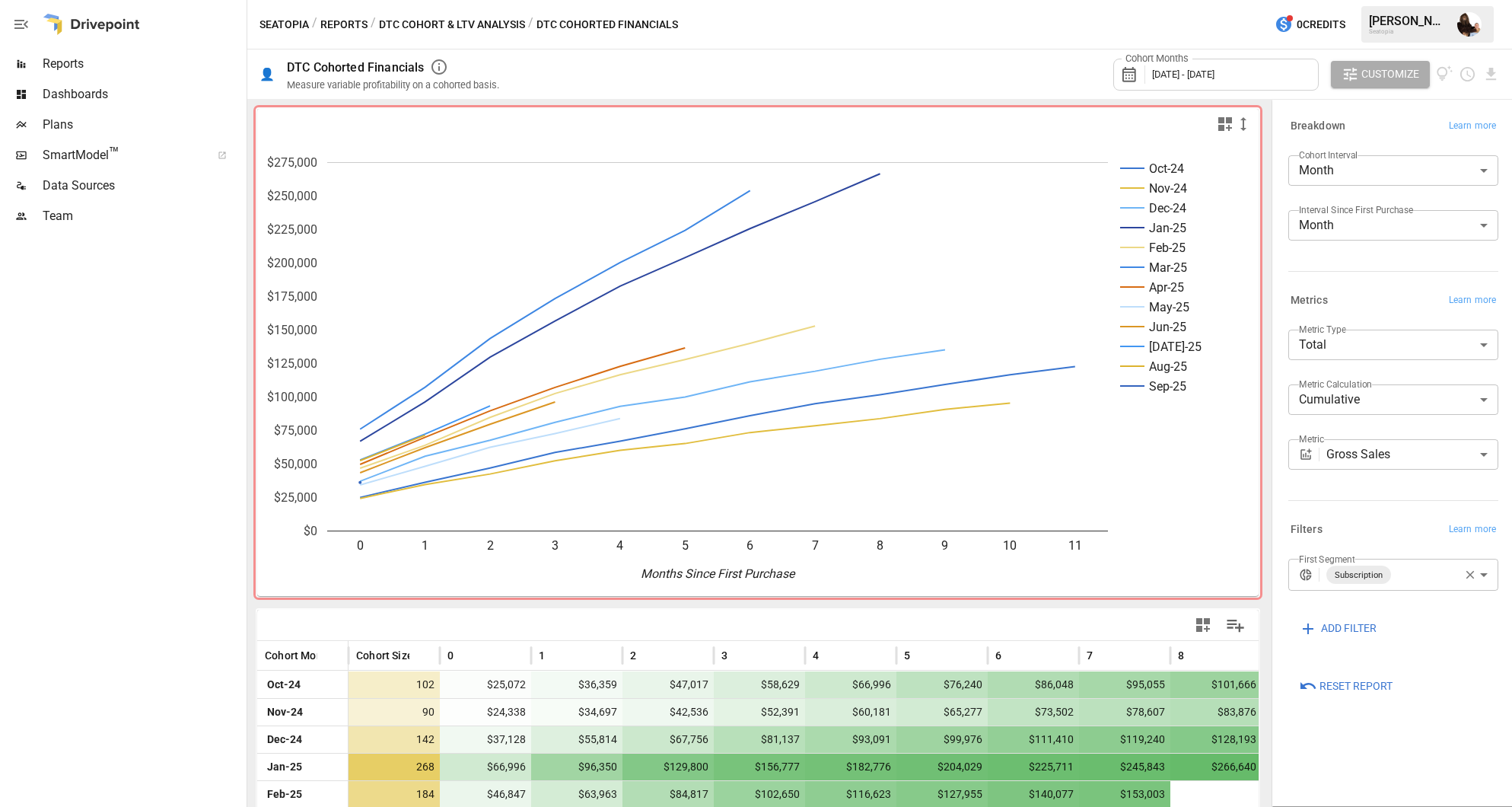
click at [1386, 573] on icon "button" at bounding box center [1470, 574] width 14 height 14
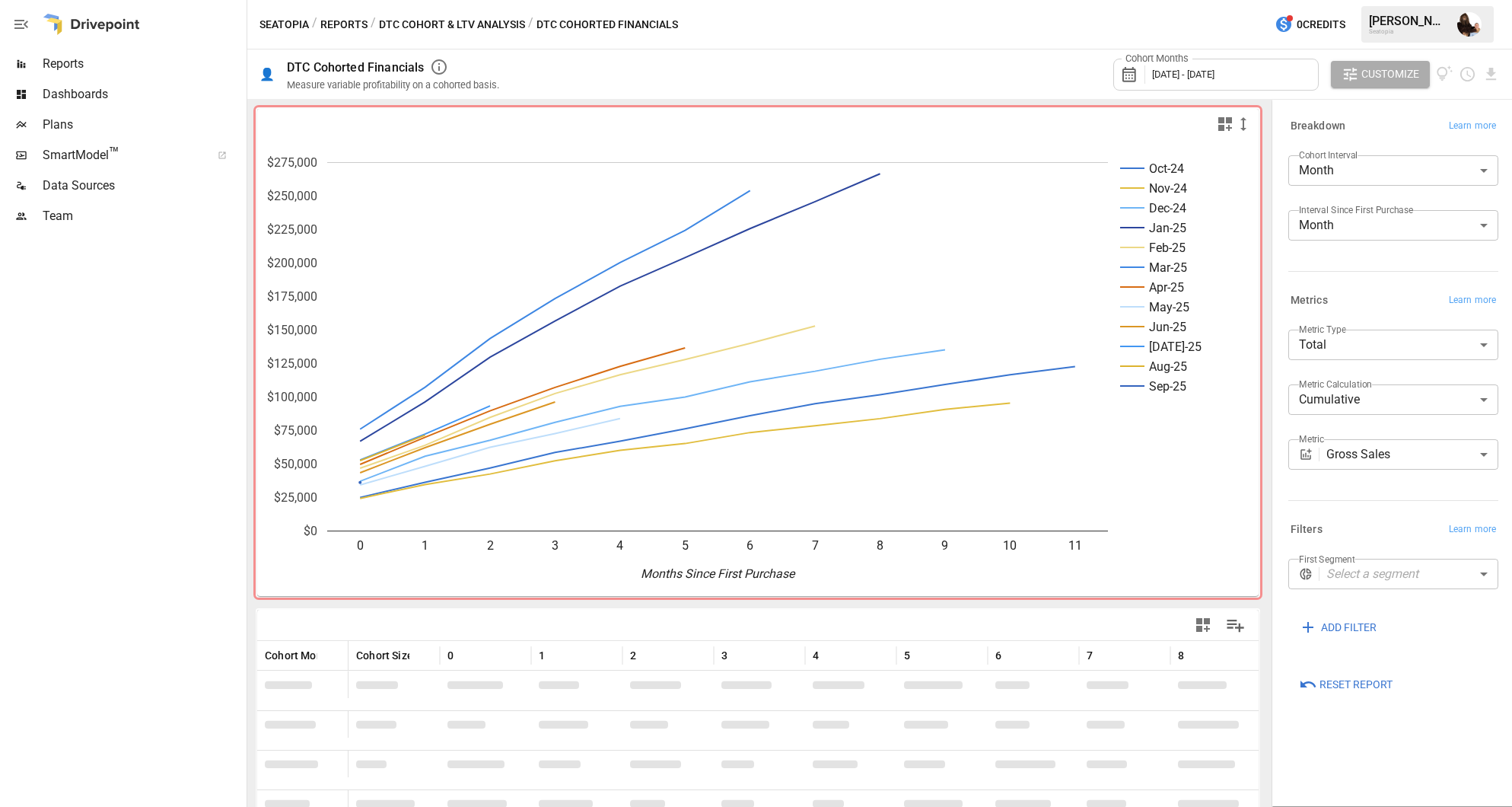
click at [1386, 0] on body "Reports Dashboards Plans SmartModel ™ Data Sources Team Seatopia / Reports / DT…" at bounding box center [756, 0] width 1512 height 0
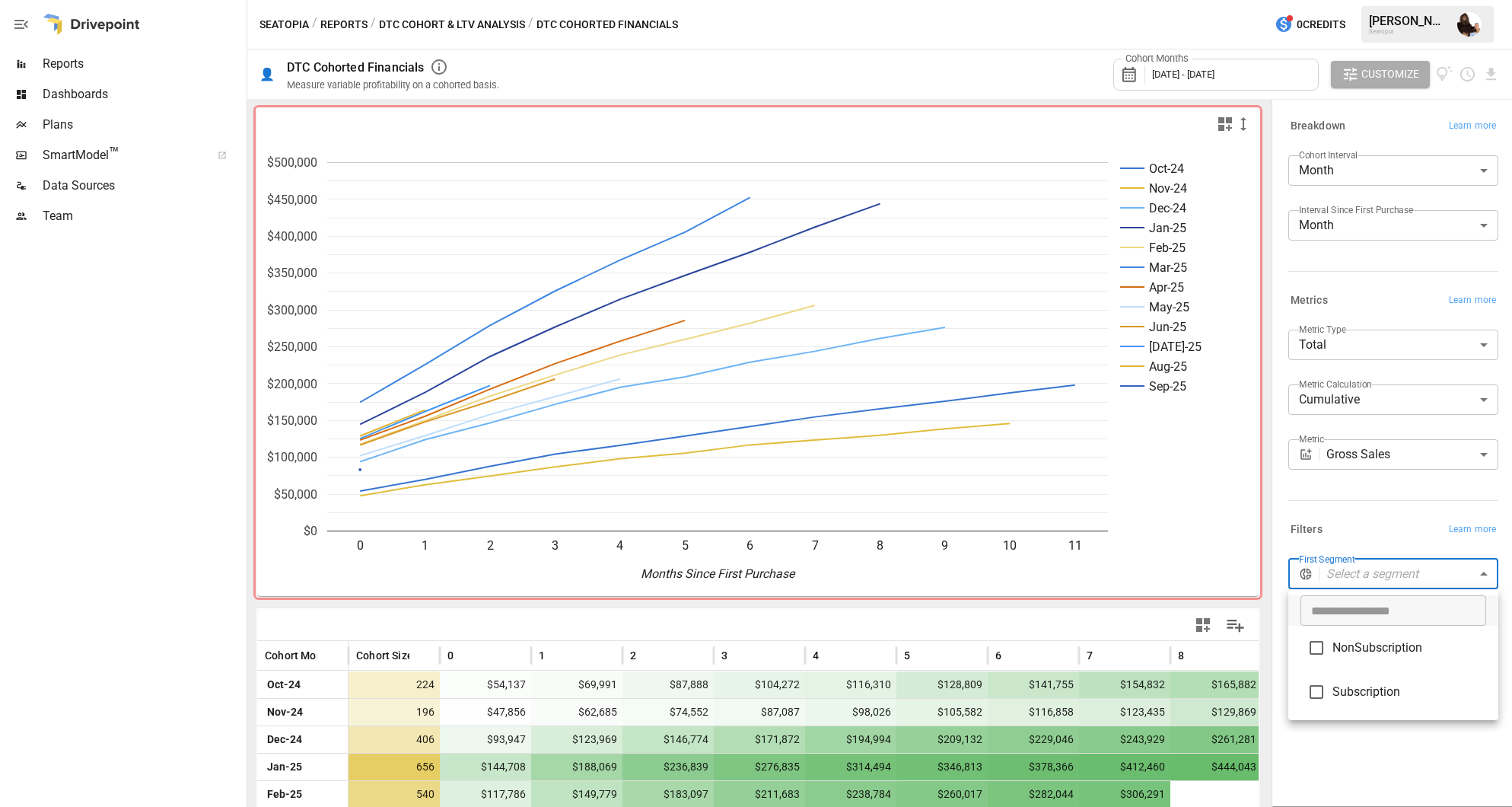
click at [1337, 663] on li "NonSubscription" at bounding box center [1394, 648] width 210 height 44
type input "**********"
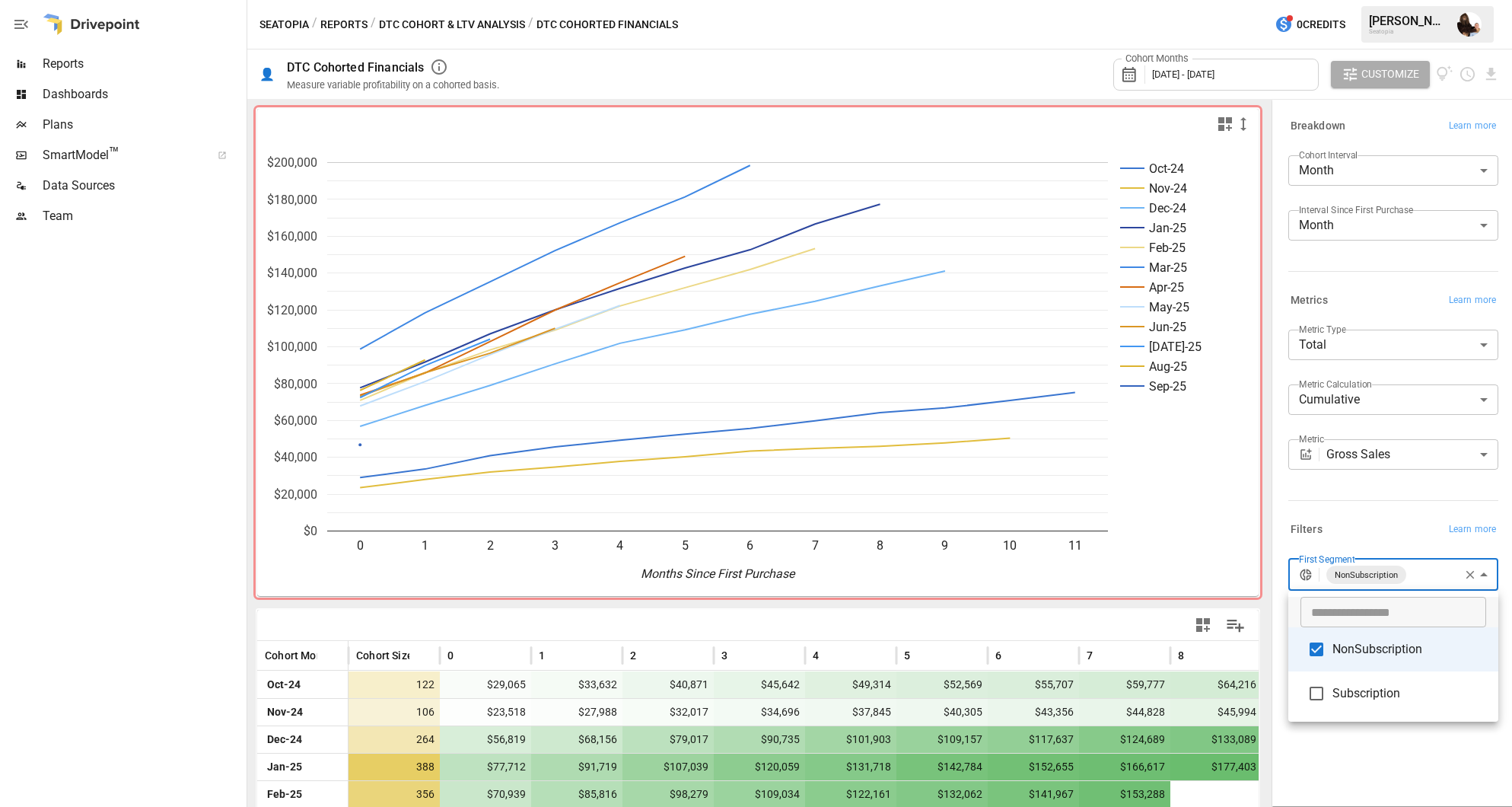
click at [222, 418] on div at bounding box center [756, 404] width 1512 height 807
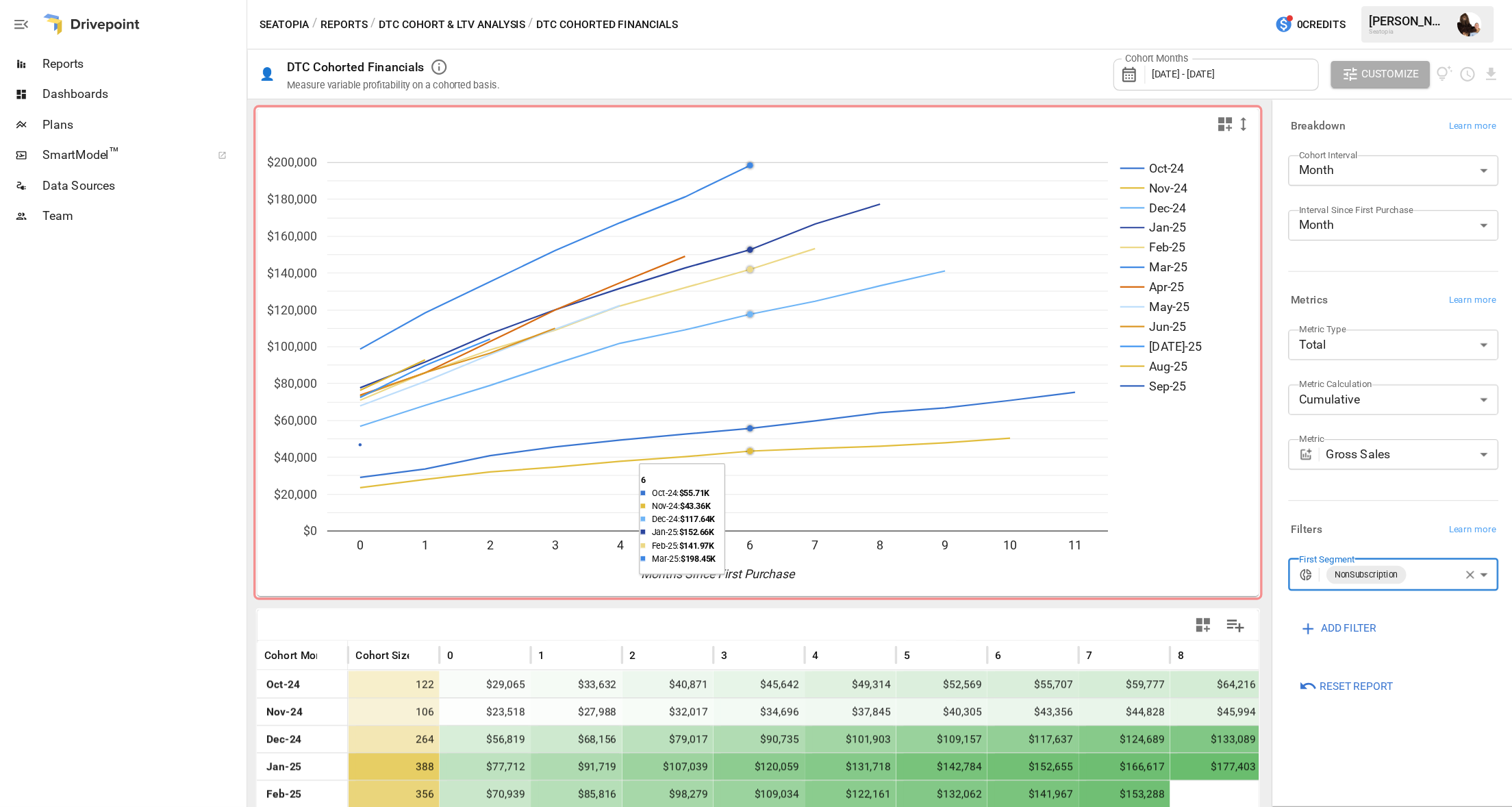
scroll to position [182, 0]
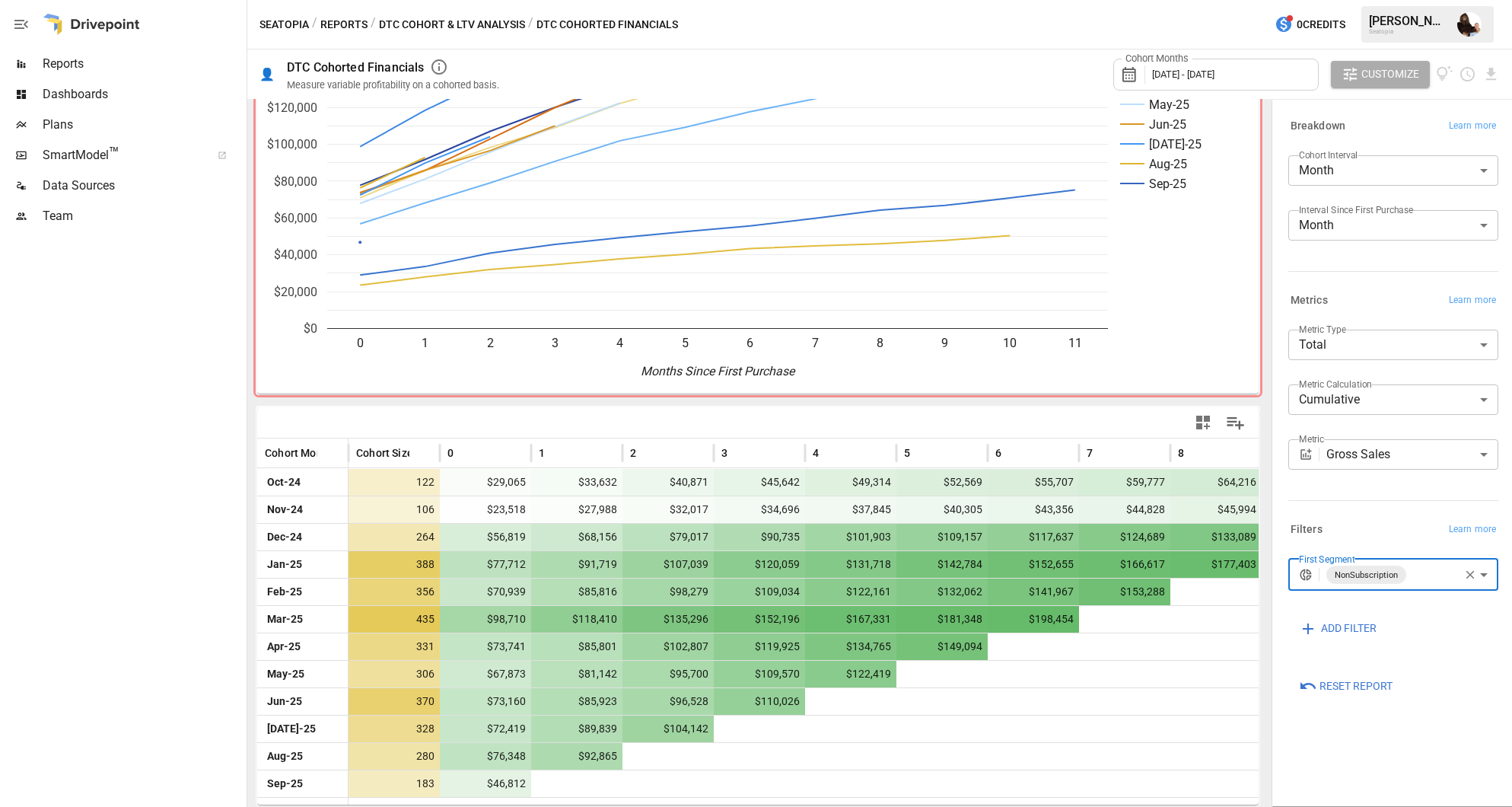
click at [195, 435] on div at bounding box center [122, 519] width 244 height 576
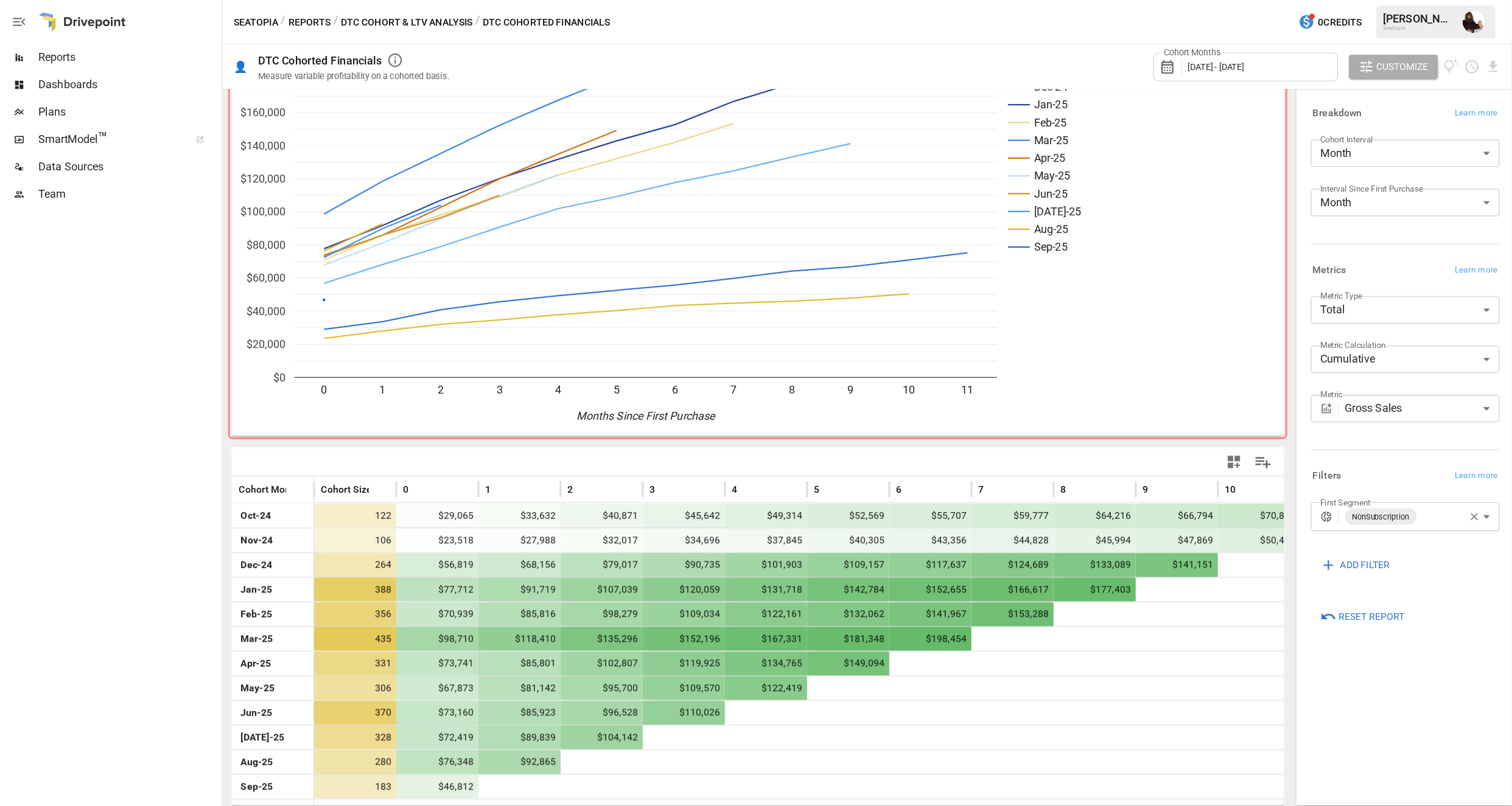
scroll to position [0, 0]
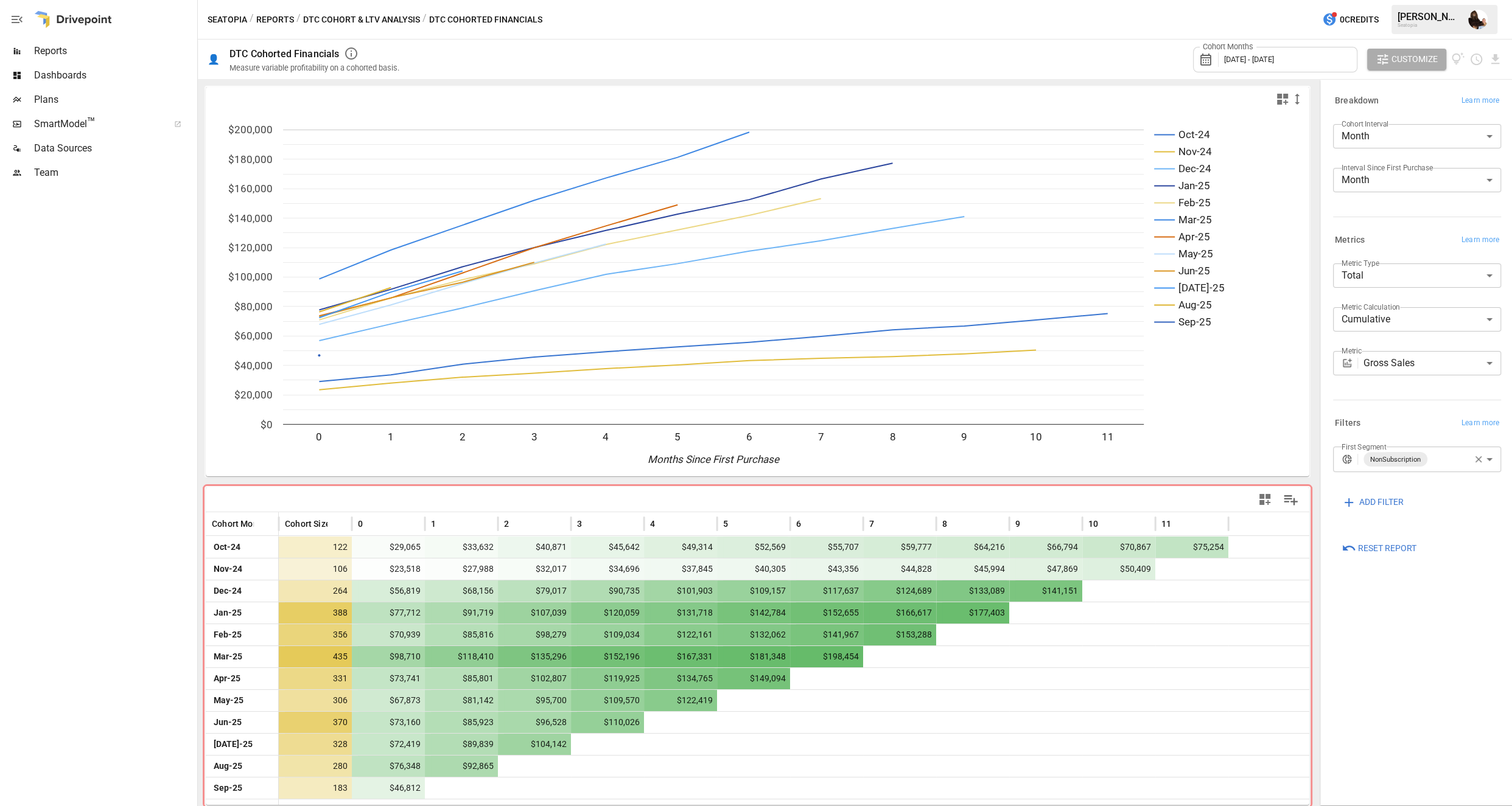
click at [1109, 0] on body "Reports Dashboards Plans SmartModel ™ Data Sources Team Seatopia / Reports / DT…" at bounding box center [756, 0] width 1512 height 0
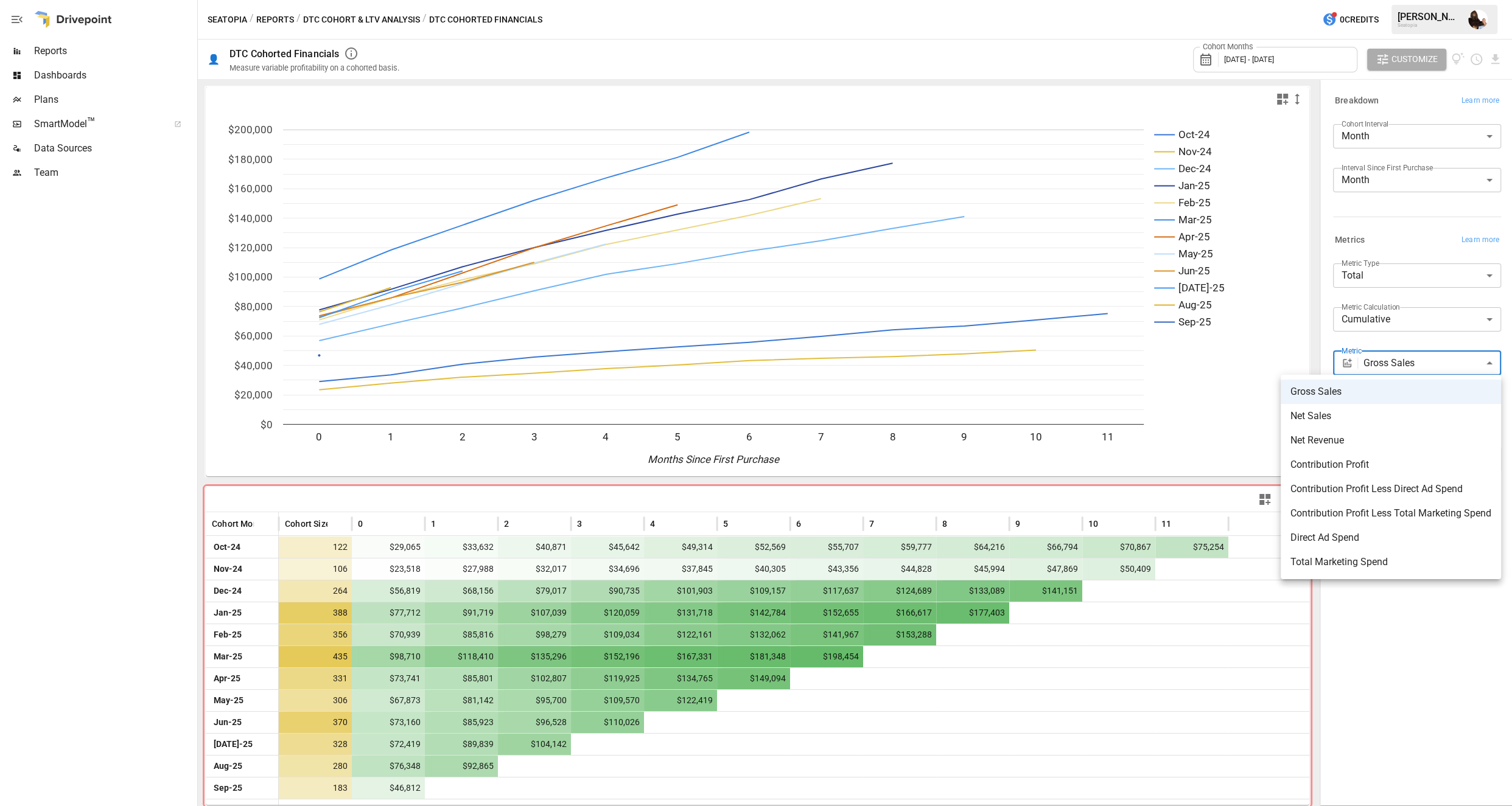
click at [1109, 312] on div at bounding box center [756, 403] width 1512 height 806
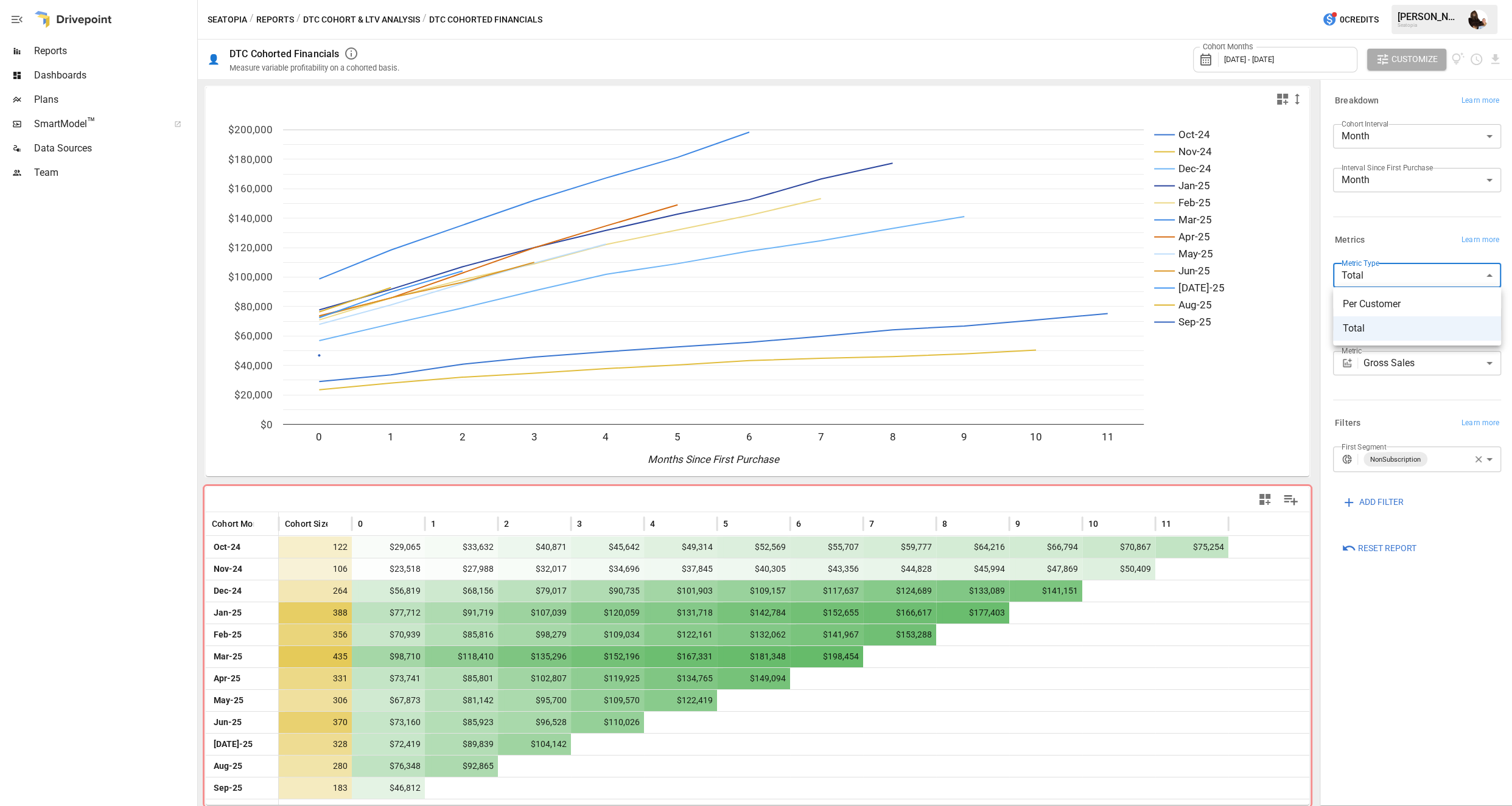
click at [1109, 0] on body "Reports Dashboards Plans SmartModel ™ Data Sources Team Seatopia / Reports / DT…" at bounding box center [756, 0] width 1512 height 0
click at [1109, 308] on span "Per Customer" at bounding box center [1417, 304] width 149 height 15
type input "**********"
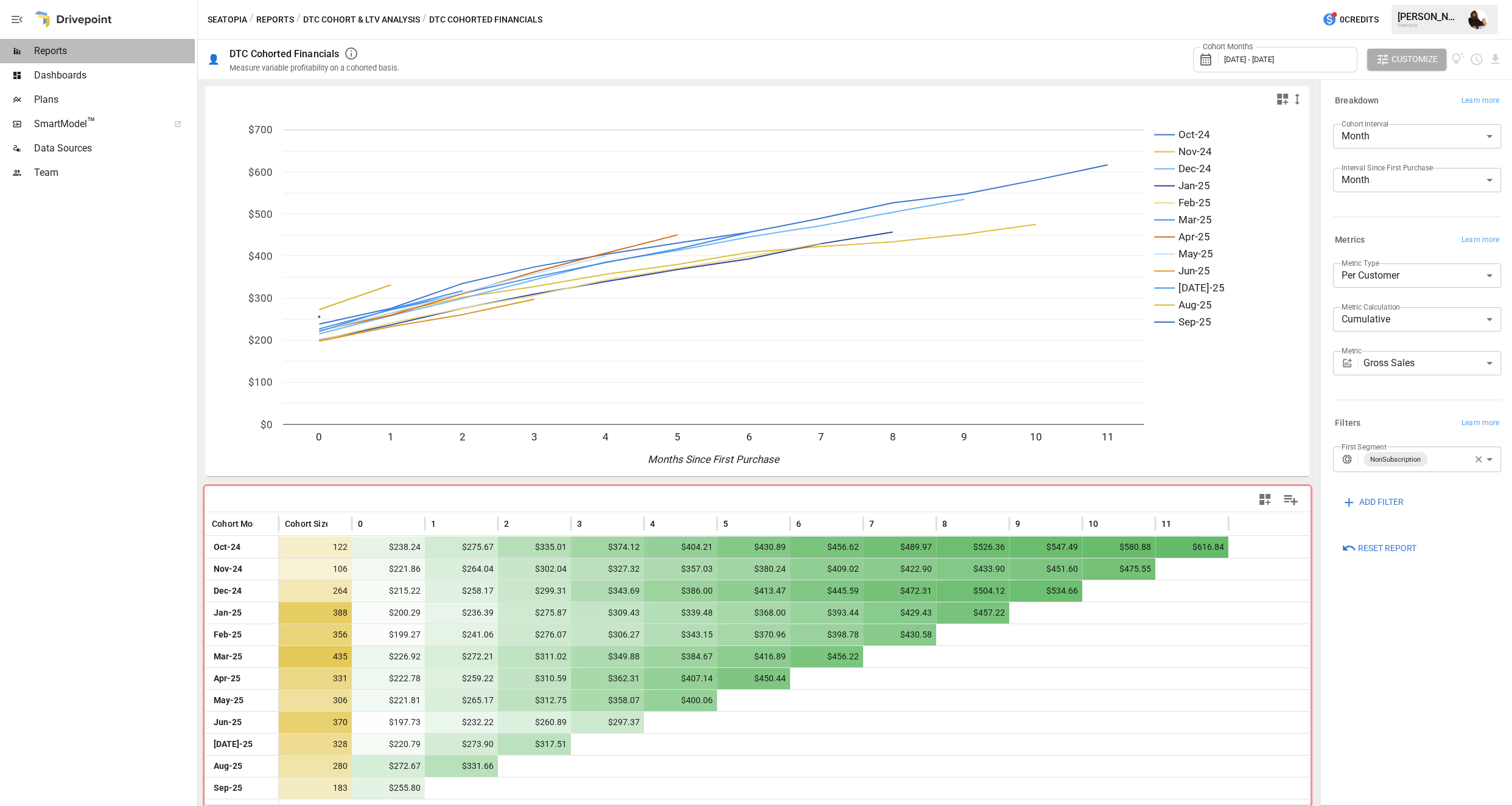
click at [50, 48] on span "Reports" at bounding box center [114, 51] width 161 height 15
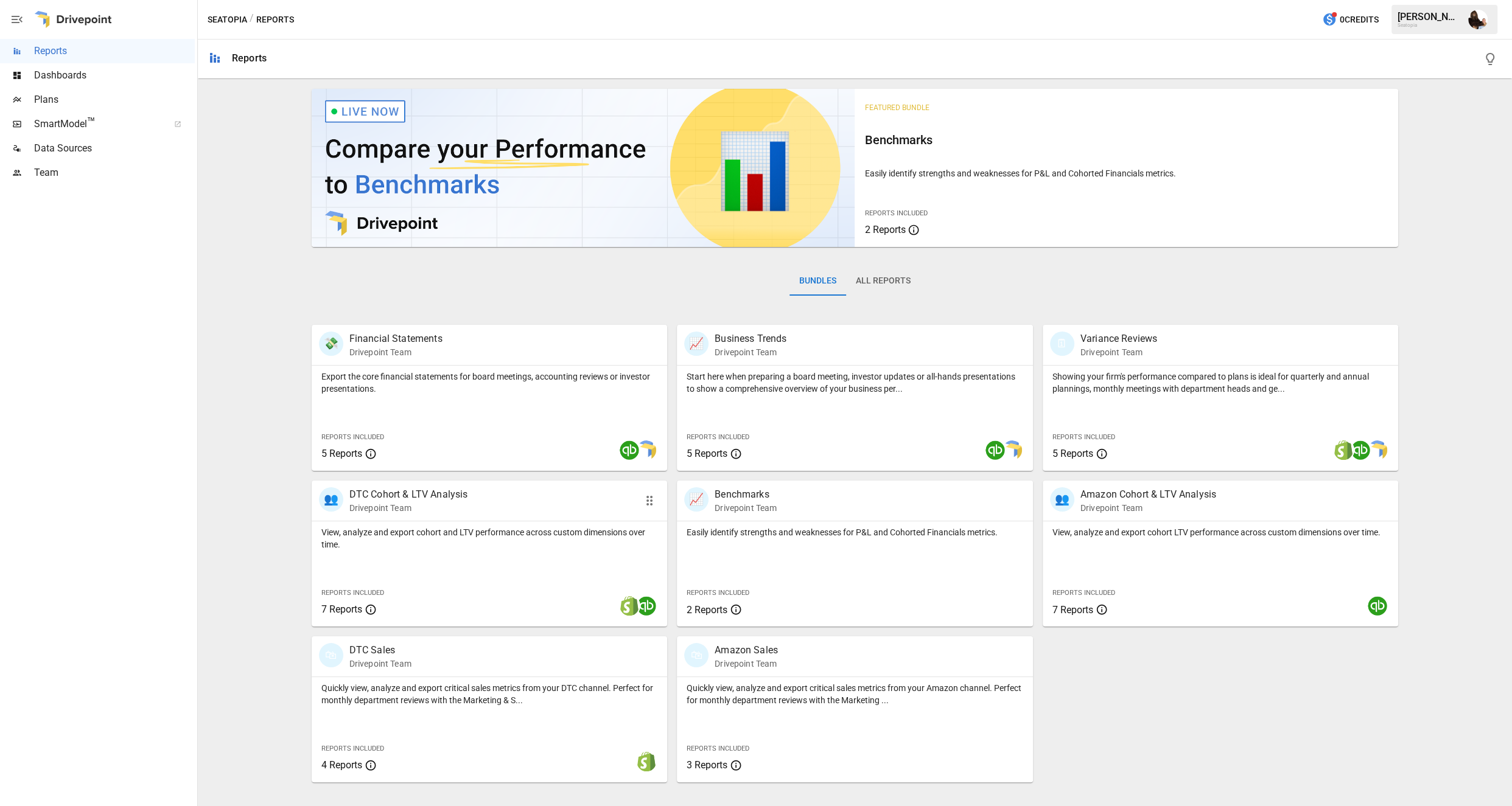
click at [421, 496] on p "DTC Cohort & LTV Analysis" at bounding box center [409, 494] width 119 height 15
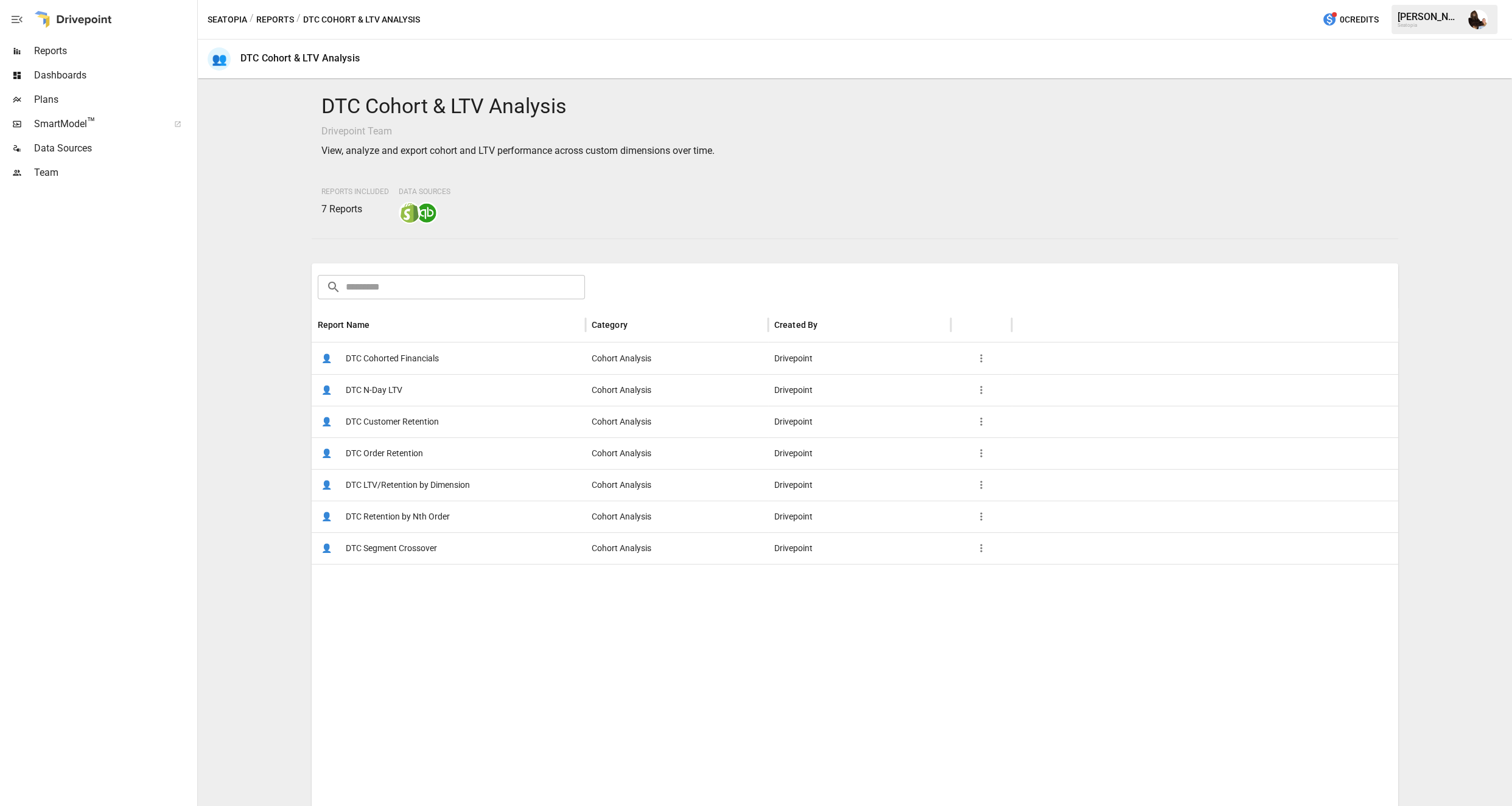
click at [374, 424] on span "DTC Customer Retention" at bounding box center [392, 422] width 93 height 31
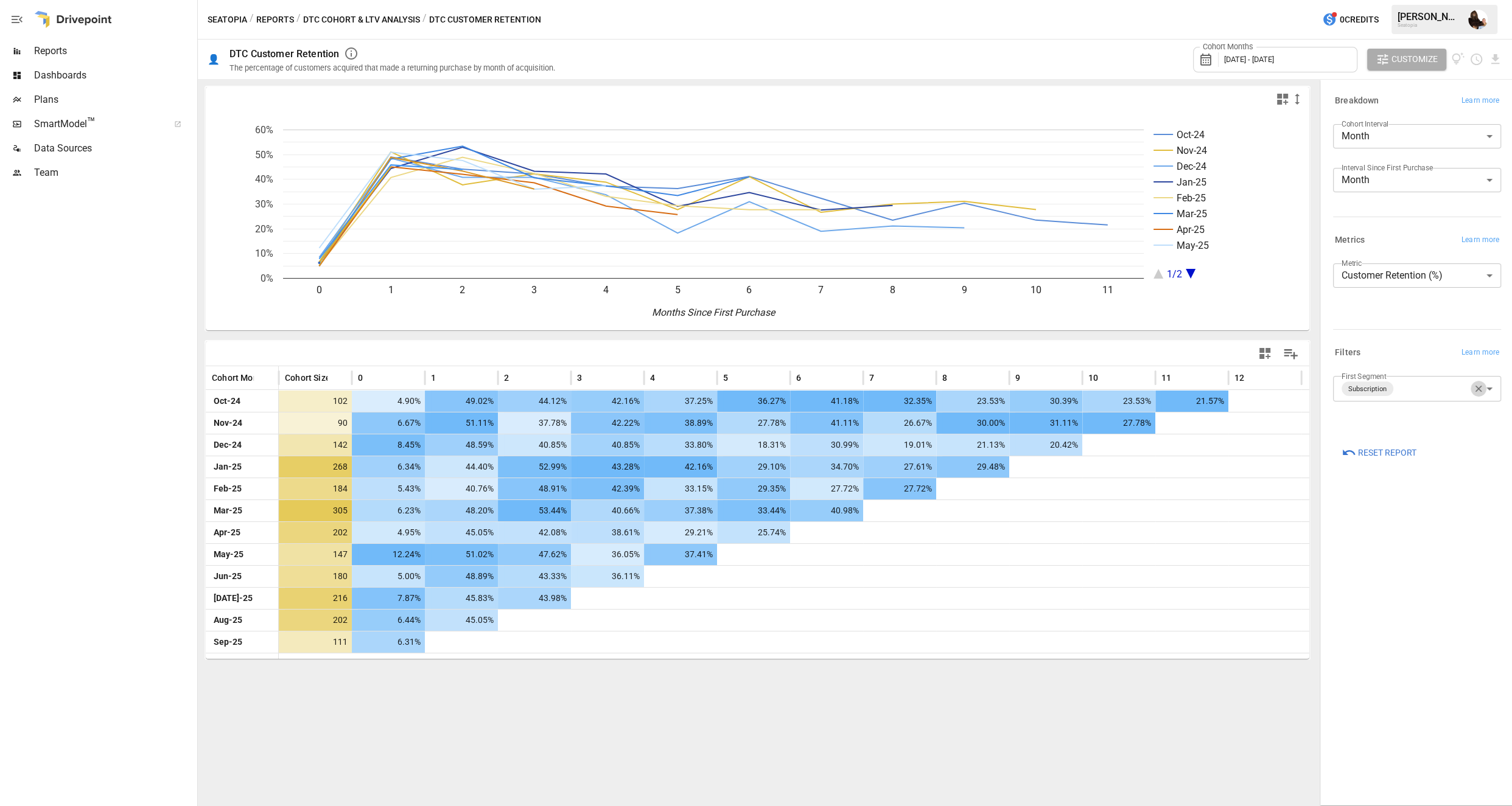
click at [1109, 390] on icon "button" at bounding box center [1478, 389] width 11 height 11
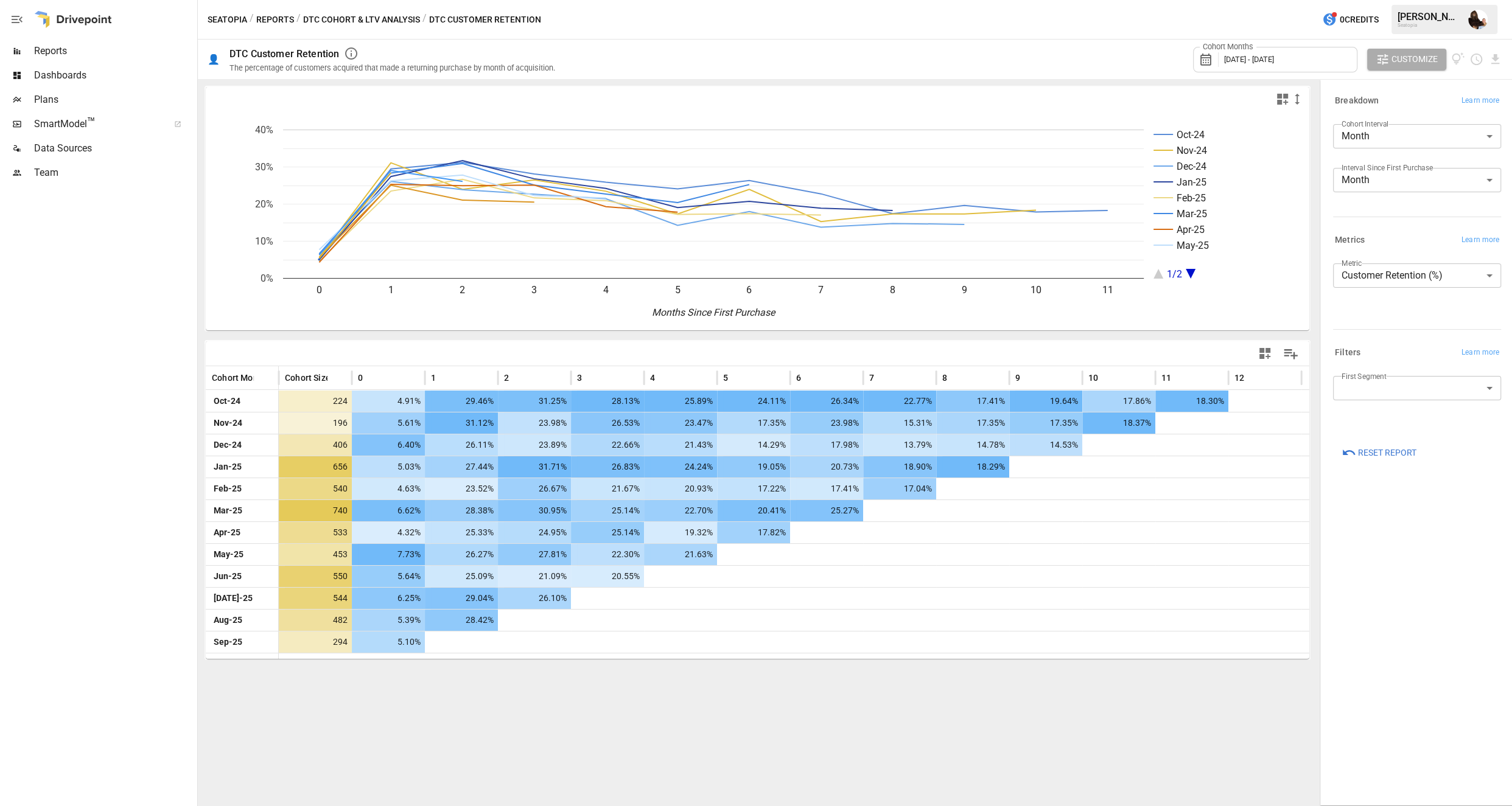
click at [1109, 0] on body "Reports Dashboards Plans SmartModel ™ Data Sources Team Seatopia / Reports / DT…" at bounding box center [756, 0] width 1512 height 0
type input "**********"
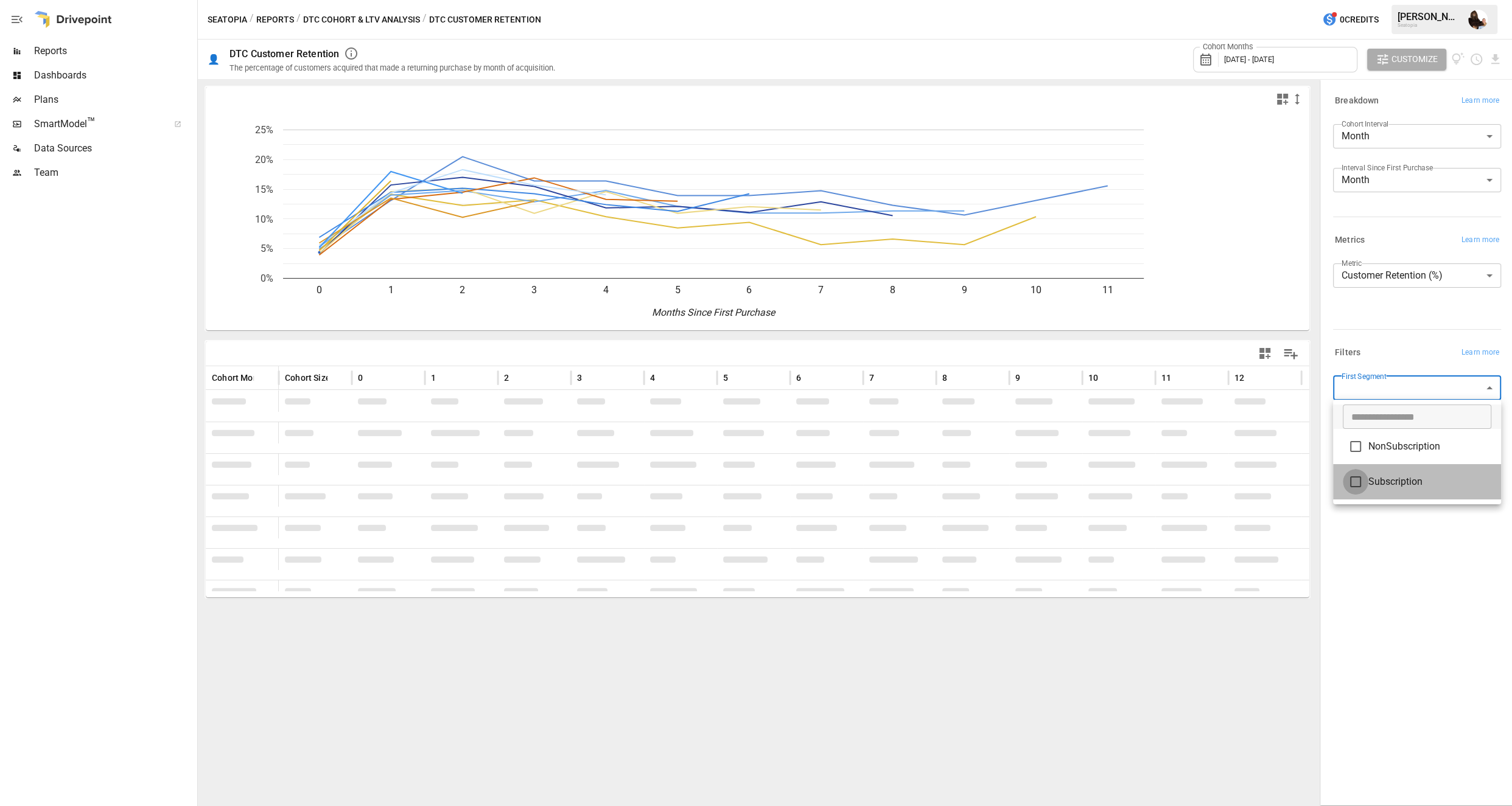
type input "**********"
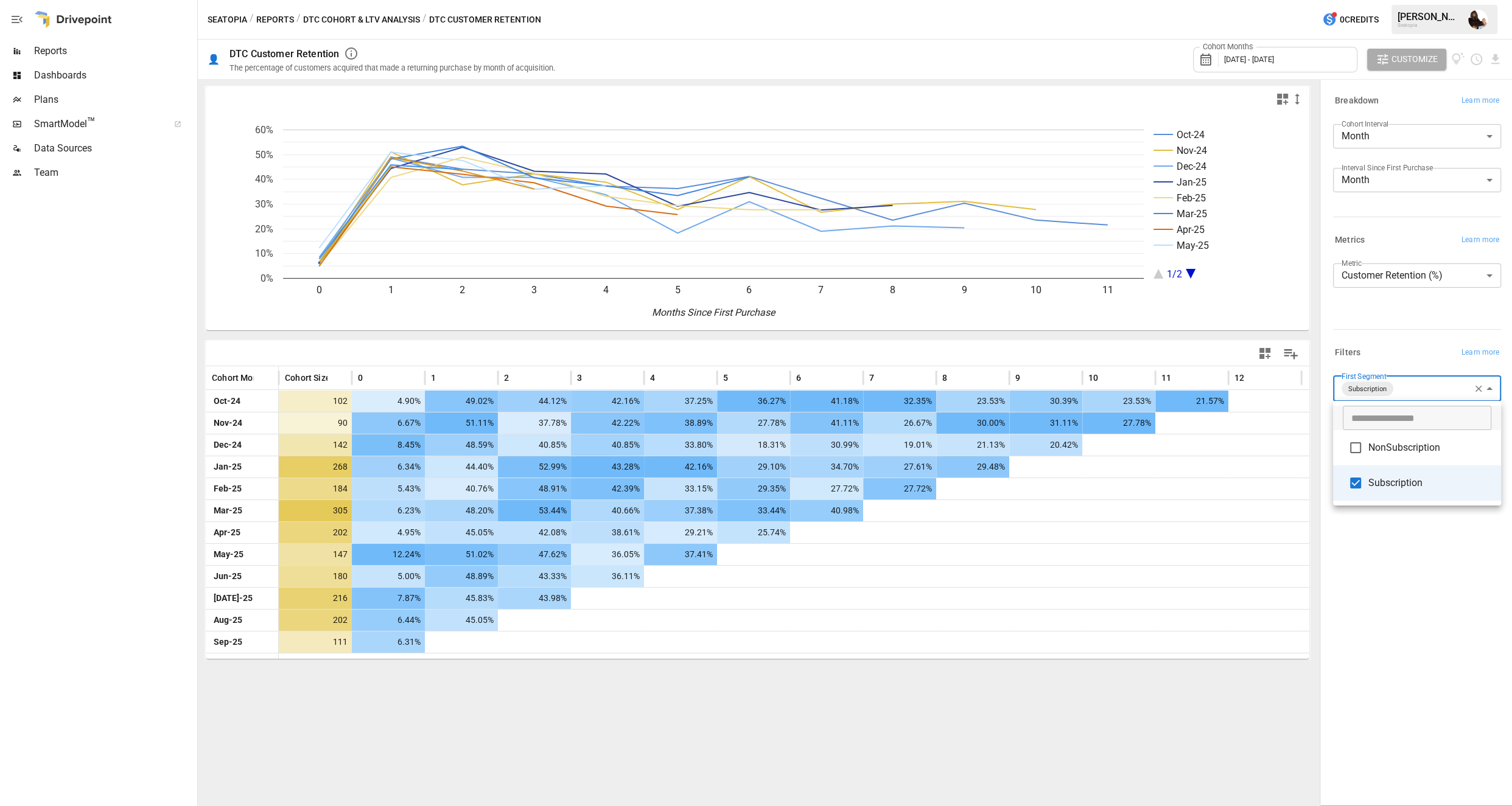
click at [340, 20] on div at bounding box center [756, 403] width 1512 height 806
click at [326, 17] on button "DTC Cohort & LTV Analysis" at bounding box center [361, 20] width 117 height 15
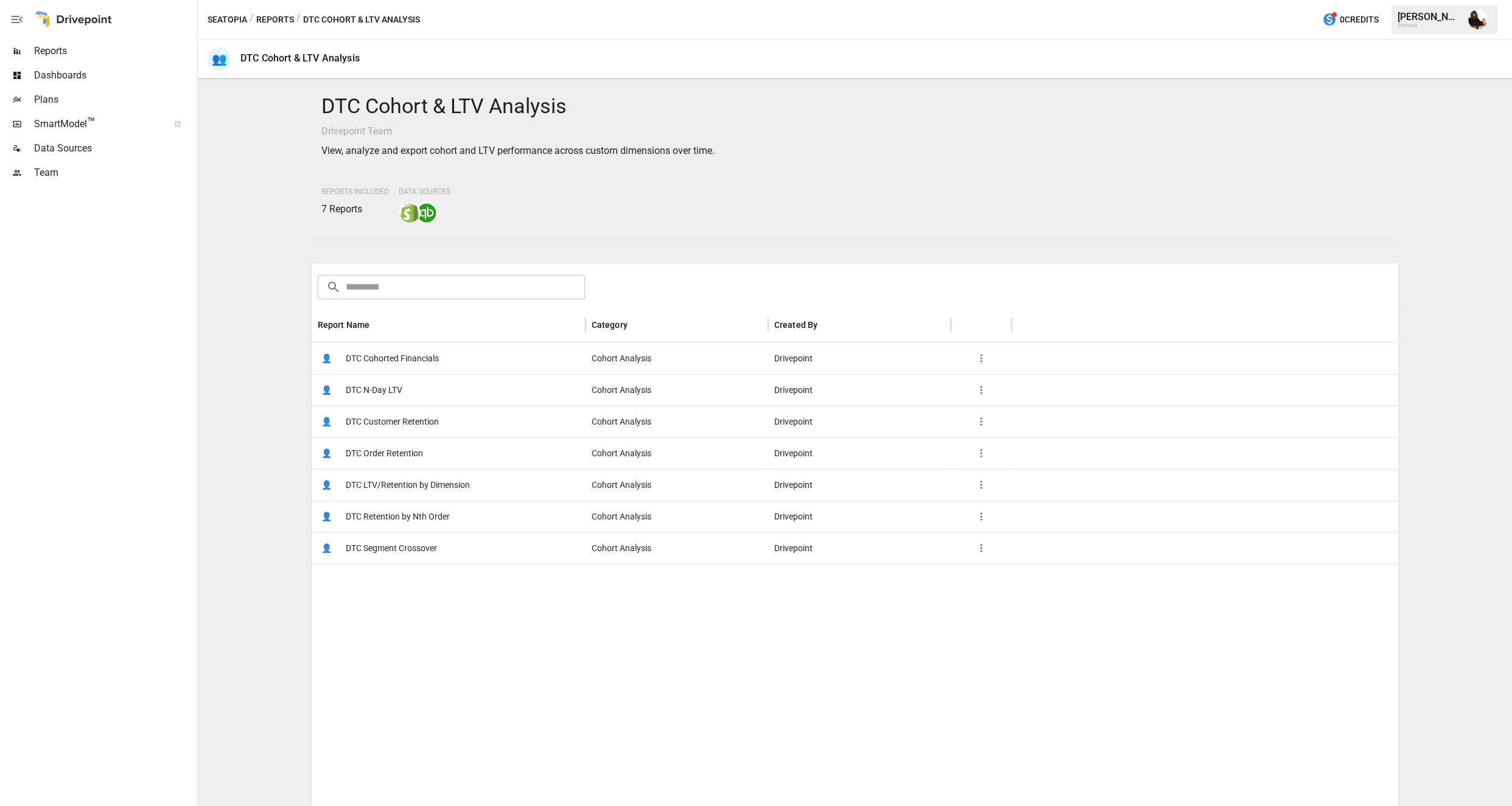
click at [359, 366] on span "DTC Cohorted Financials" at bounding box center [392, 359] width 93 height 31
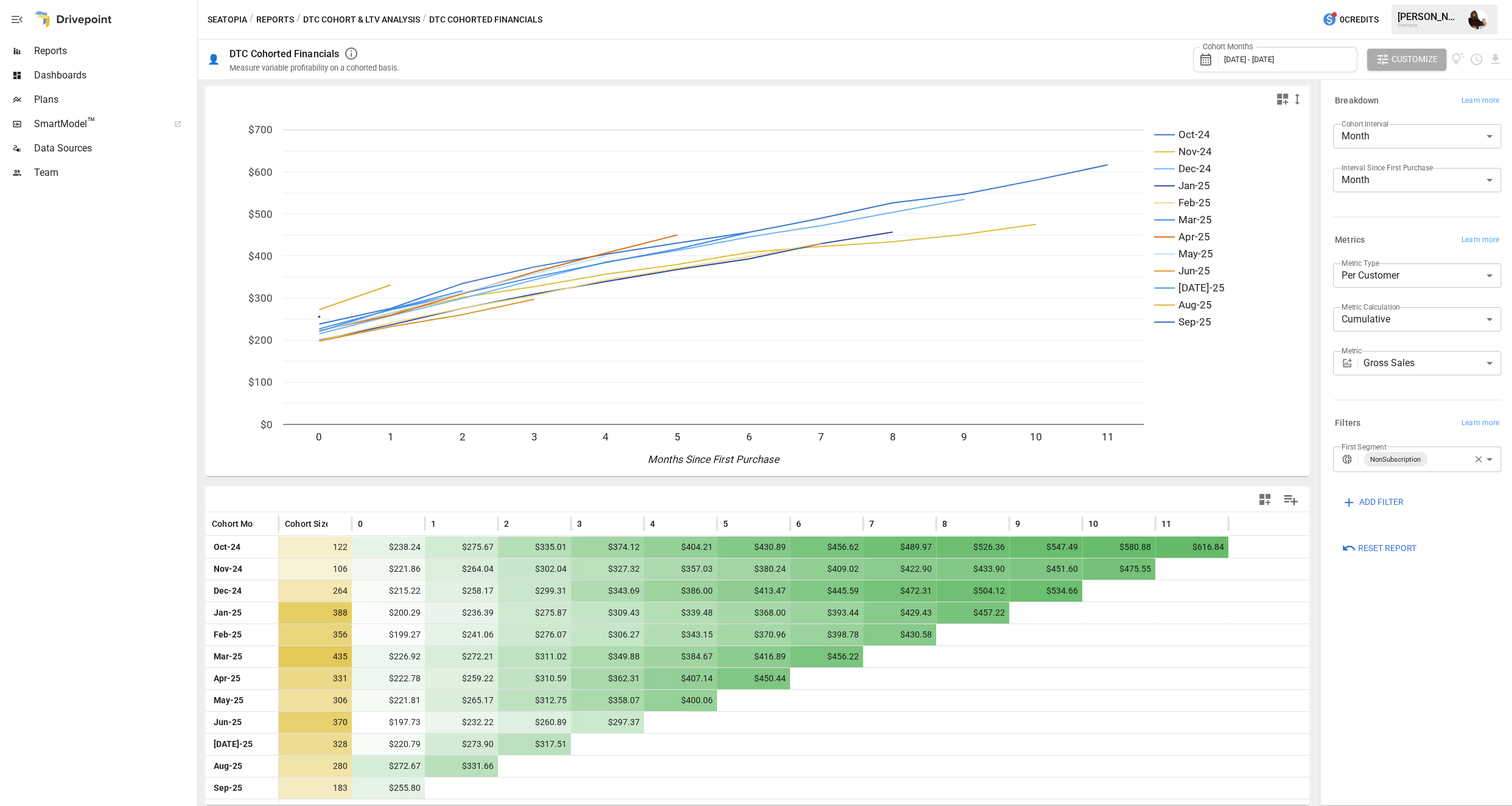
click at [1109, 51] on div "Cohort Months October 2024 - October 2025 Customize" at bounding box center [1348, 59] width 309 height 40
click at [1109, 62] on icon "Download report" at bounding box center [1495, 59] width 8 height 10
click at [1109, 112] on li "Download as CSV" at bounding box center [1455, 108] width 97 height 24
